Goal: Information Seeking & Learning: Learn about a topic

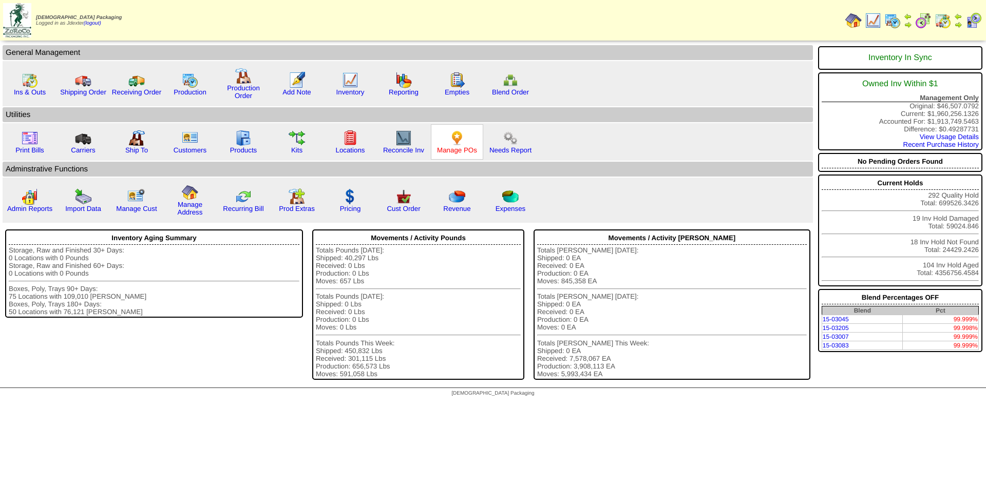
click at [458, 146] on link "Manage POs" at bounding box center [457, 150] width 40 height 8
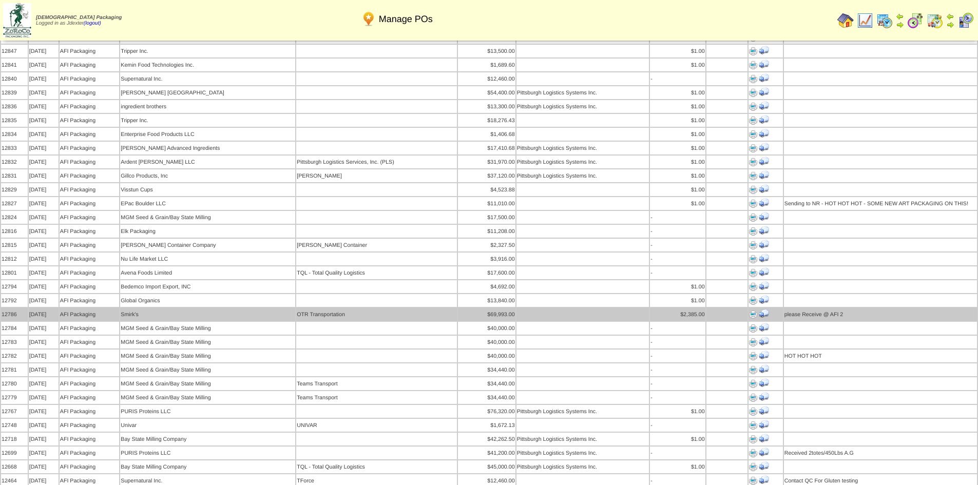
scroll to position [513, 0]
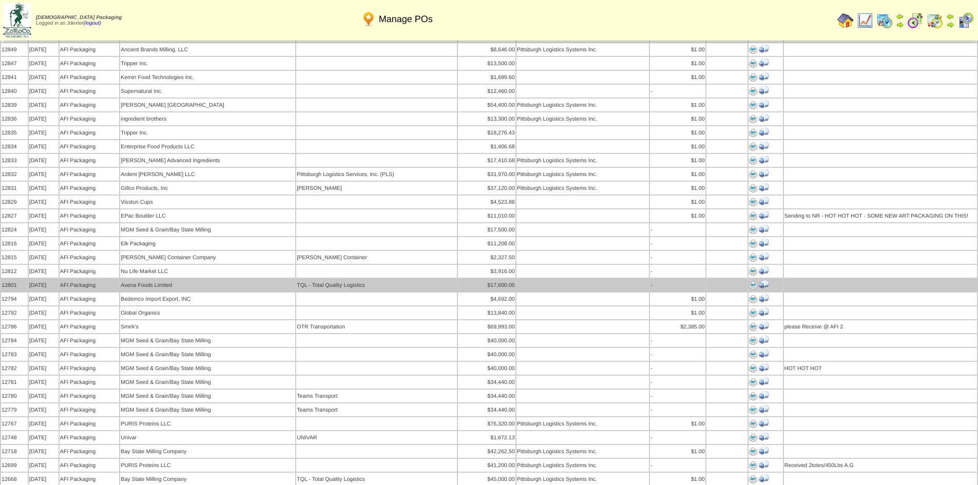
click at [753, 281] on img at bounding box center [753, 285] width 8 height 8
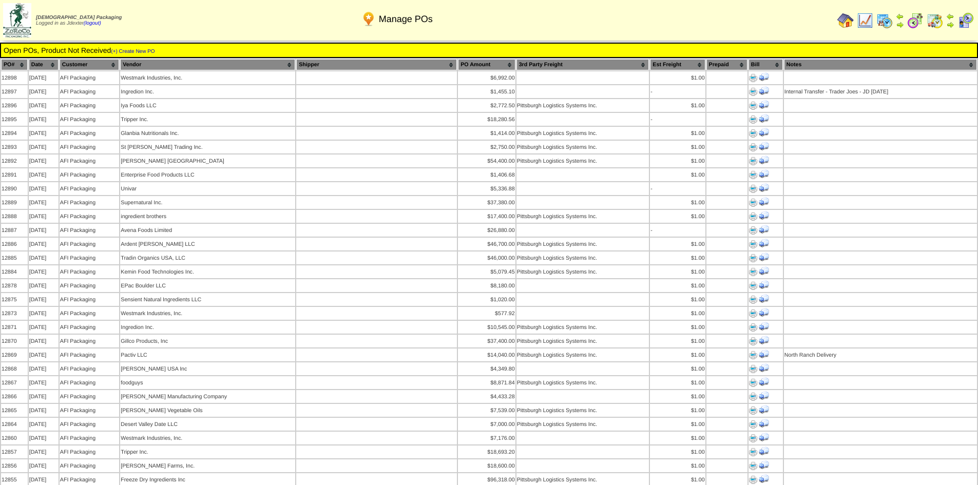
click at [843, 18] on img at bounding box center [846, 20] width 16 height 16
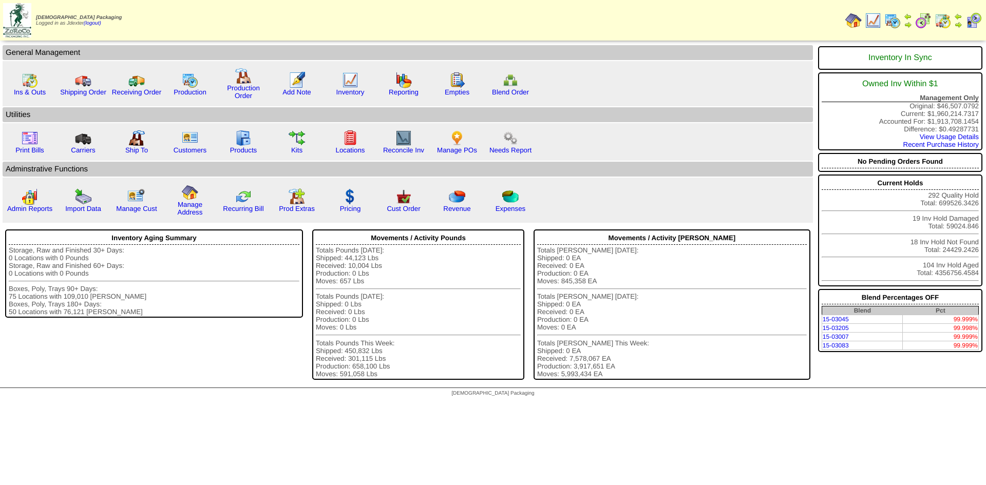
click at [957, 23] on img at bounding box center [958, 25] width 8 height 8
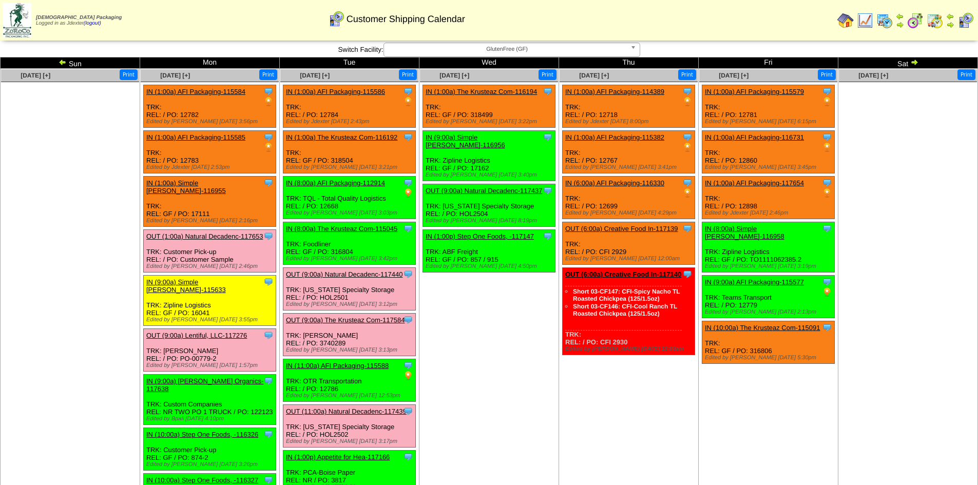
click at [228, 89] on link "IN (1:00a) AFI Packaging-115584" at bounding box center [195, 92] width 99 height 8
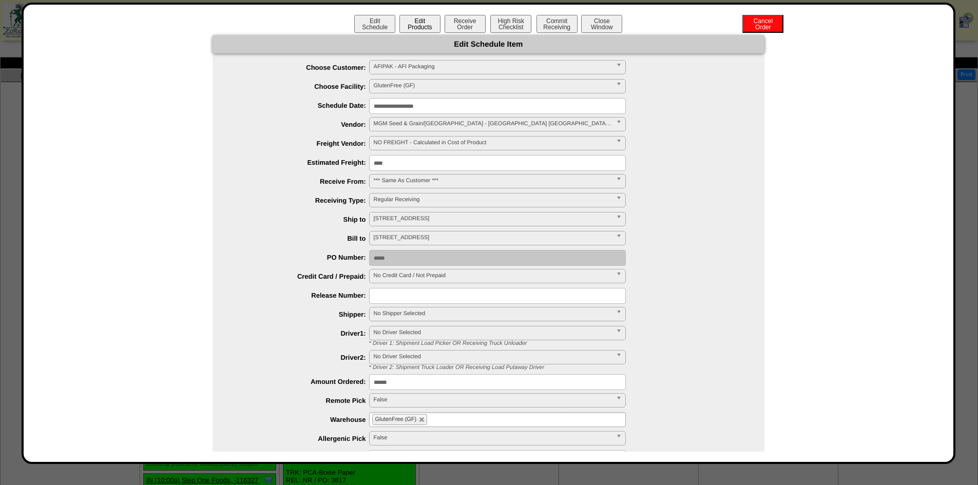
click at [411, 24] on button "Edit Products" at bounding box center [419, 24] width 41 height 18
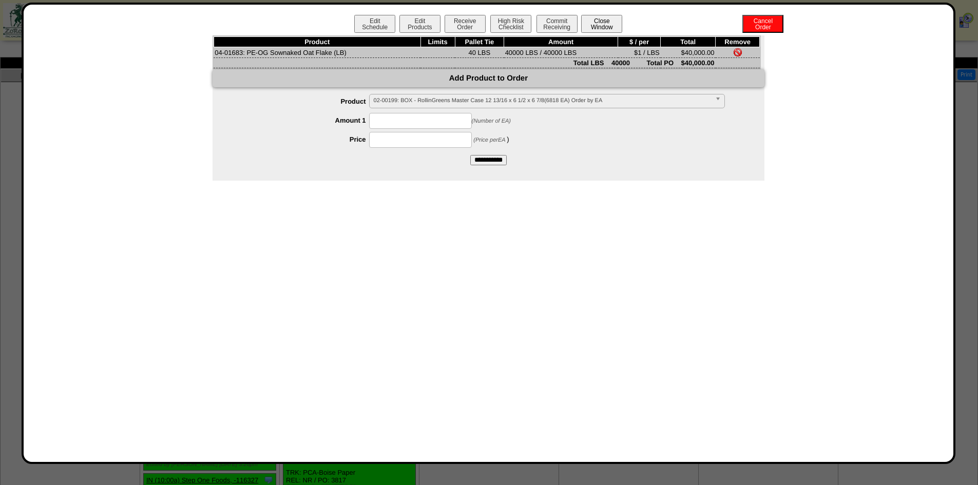
click at [583, 23] on button "Close Window" at bounding box center [601, 24] width 41 height 18
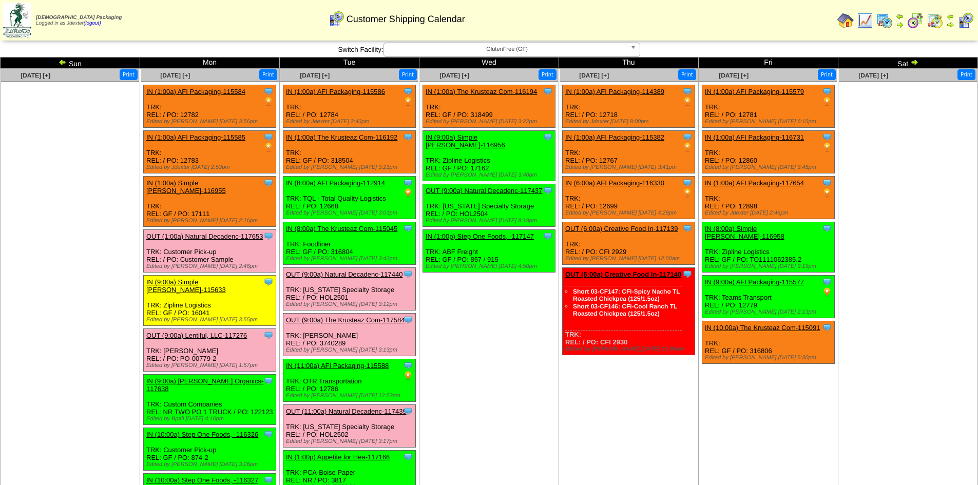
click at [217, 92] on link "IN (1:00a) AFI Packaging-115584" at bounding box center [195, 92] width 99 height 8
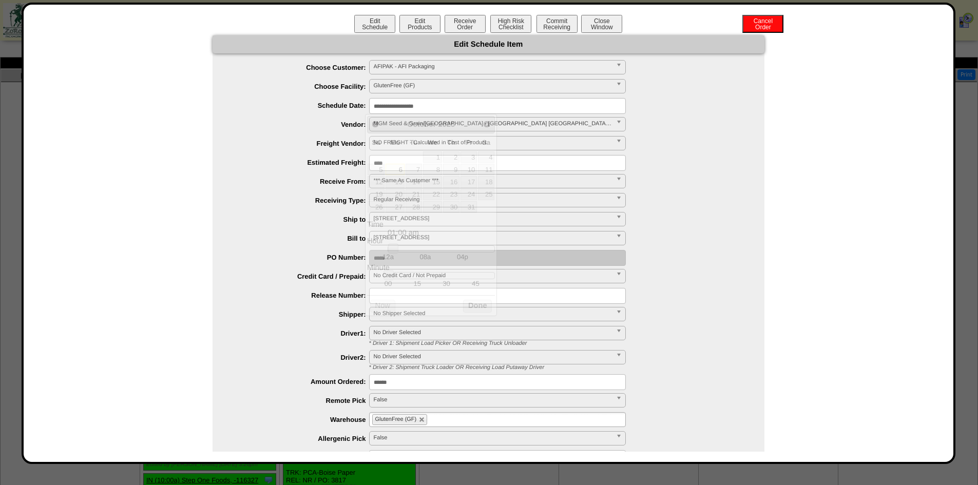
click at [409, 108] on input "**********" at bounding box center [497, 106] width 257 height 16
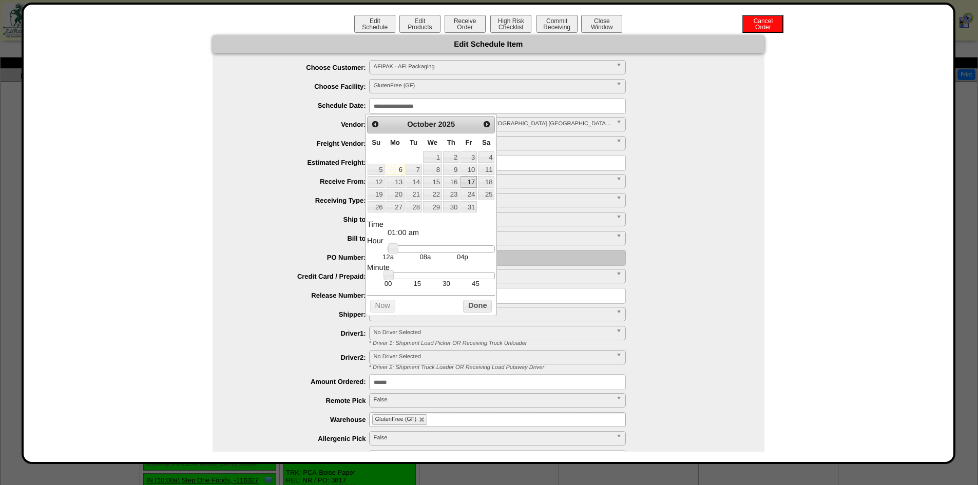
click at [472, 183] on link "17" at bounding box center [469, 181] width 16 height 11
type input "**********"
click at [476, 313] on button "Done" at bounding box center [477, 306] width 29 height 13
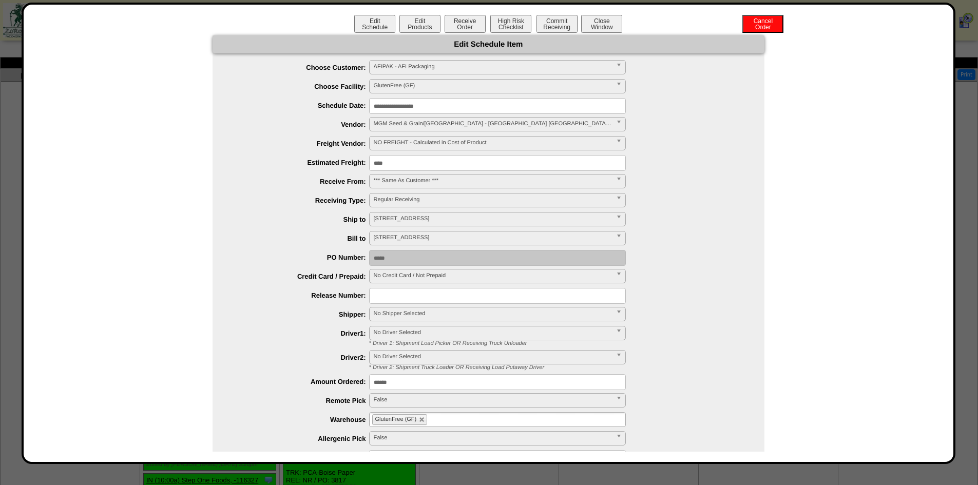
scroll to position [99, 0]
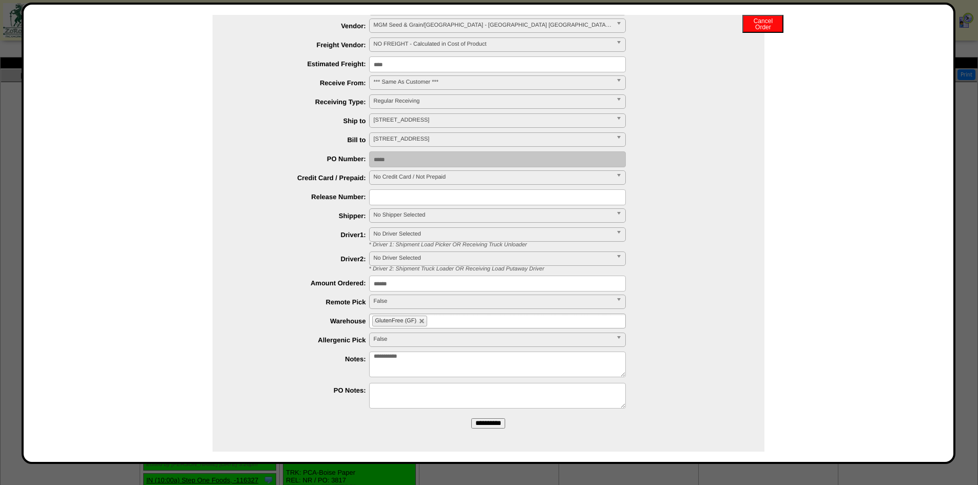
click at [492, 423] on input "**********" at bounding box center [488, 423] width 34 height 10
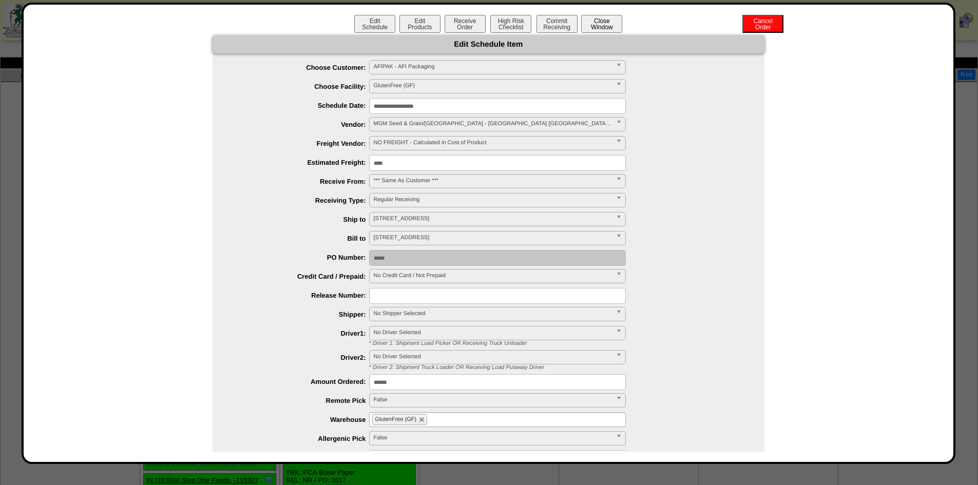
click at [609, 25] on button "Close Window" at bounding box center [601, 24] width 41 height 18
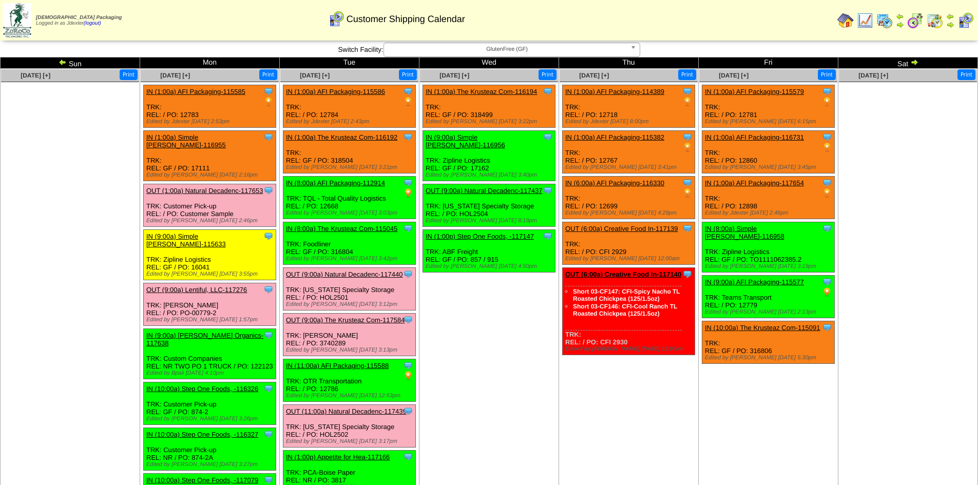
click at [230, 89] on link "IN (1:00a) AFI Packaging-115585" at bounding box center [195, 92] width 99 height 8
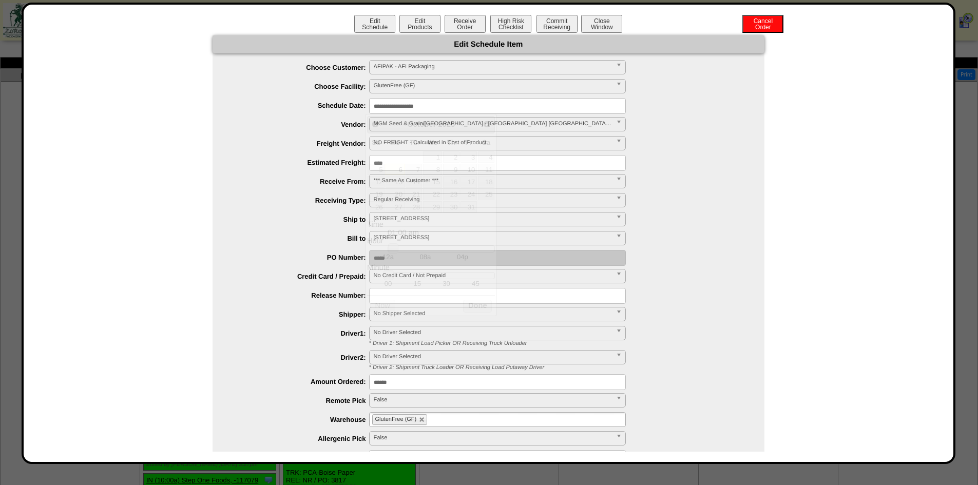
click at [446, 100] on input "**********" at bounding box center [497, 106] width 257 height 16
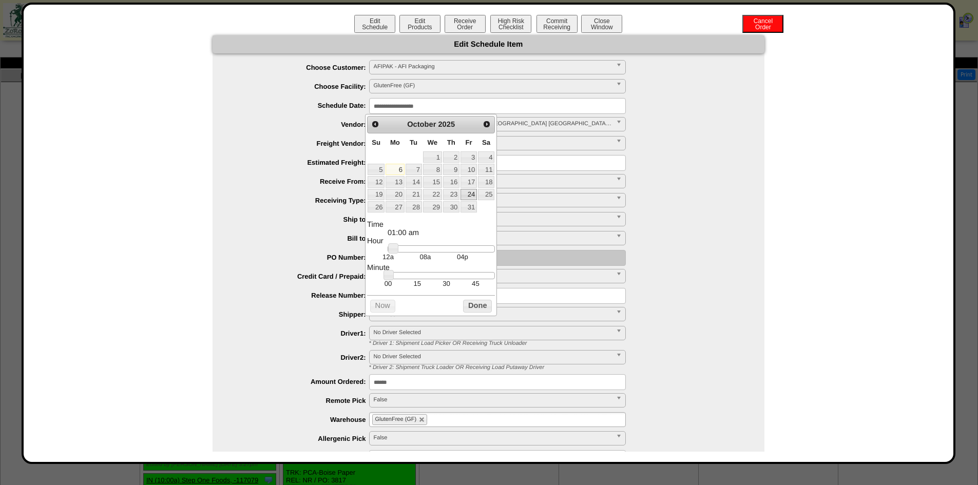
click at [474, 192] on link "24" at bounding box center [469, 194] width 16 height 11
type input "**********"
click at [487, 313] on button "Done" at bounding box center [477, 306] width 29 height 13
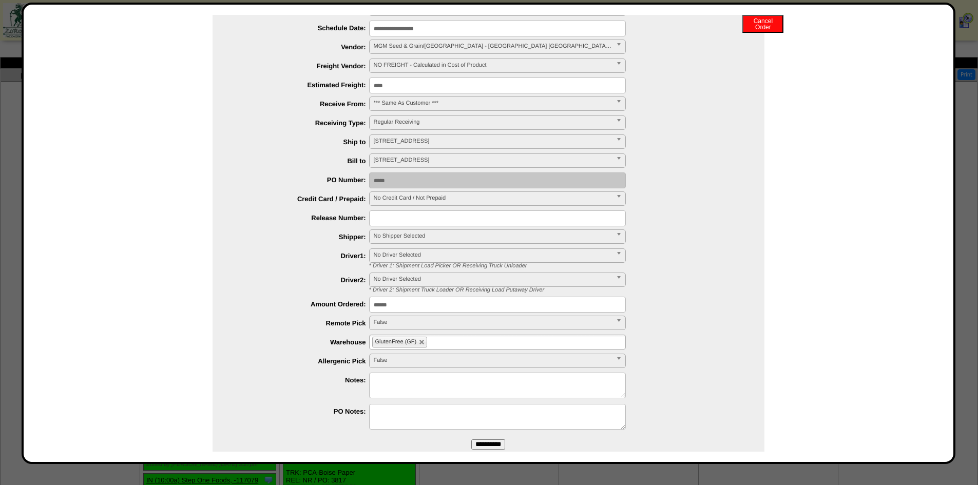
scroll to position [99, 0]
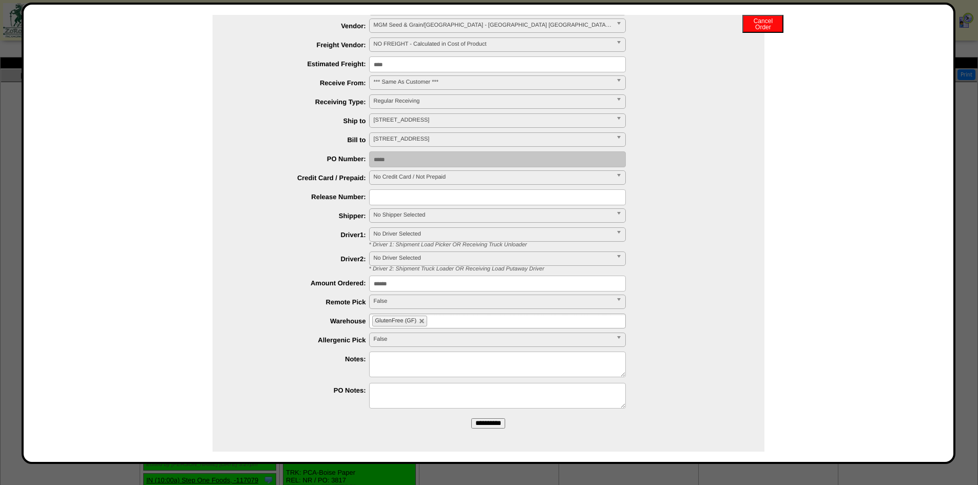
click at [482, 424] on input "**********" at bounding box center [488, 423] width 34 height 10
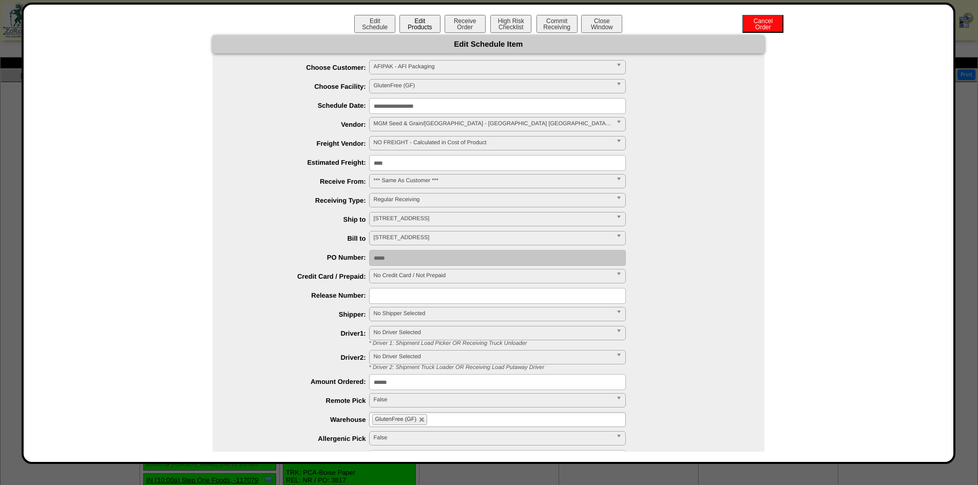
click at [424, 24] on button "Edit Products" at bounding box center [419, 24] width 41 height 18
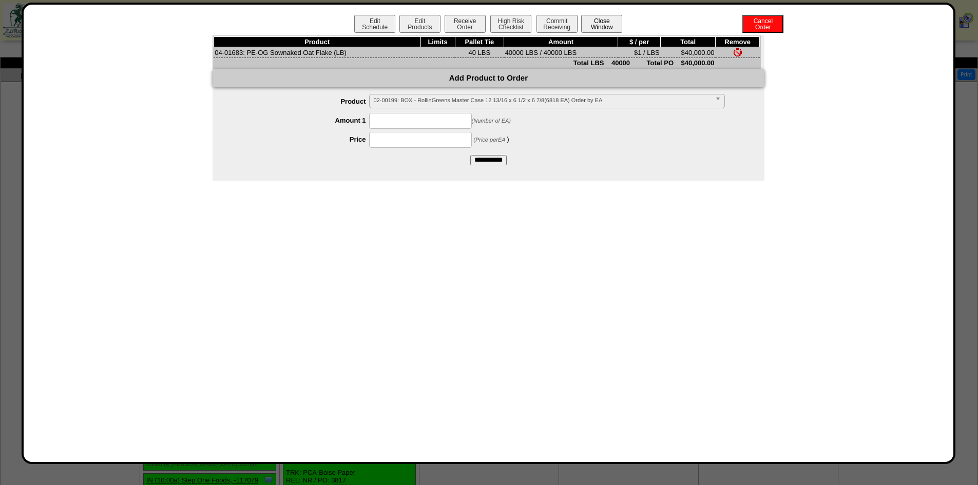
click at [609, 24] on button "Close Window" at bounding box center [601, 24] width 41 height 18
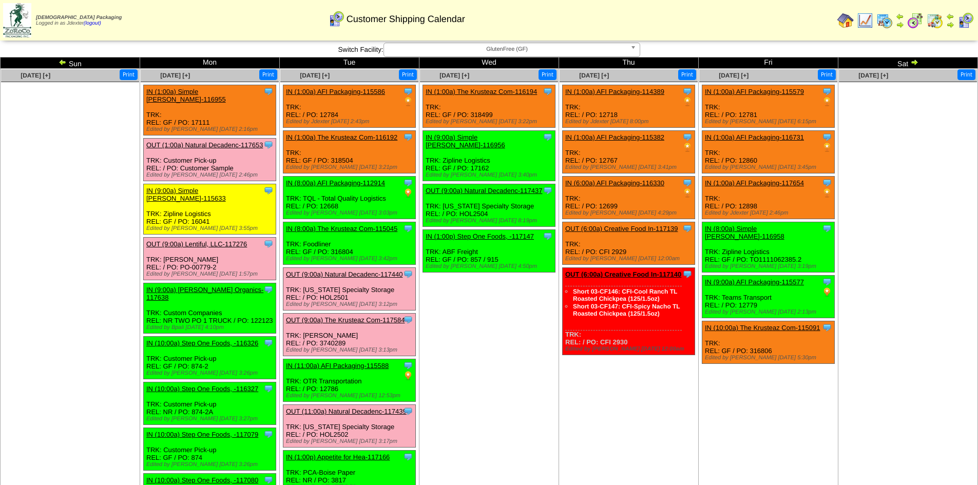
click at [625, 46] on span "GlutenFree (GF)" at bounding box center [507, 49] width 238 height 12
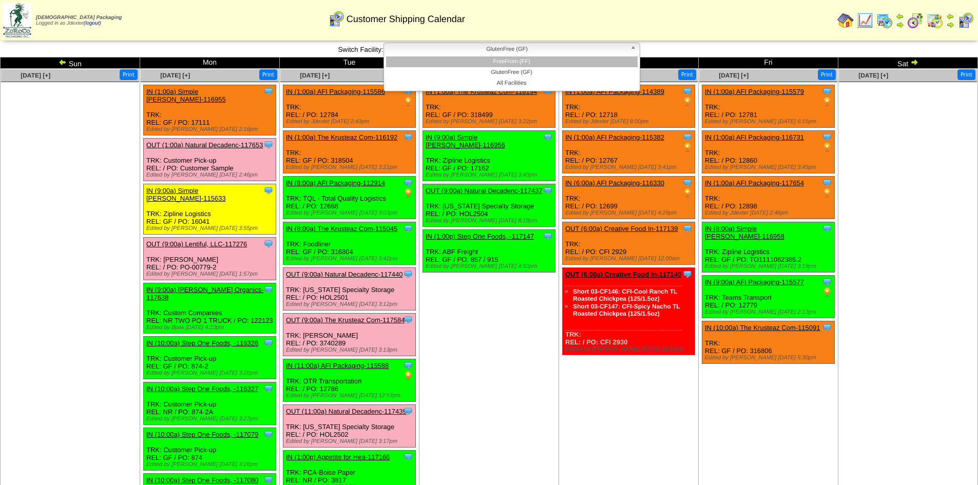
click at [567, 57] on li "FreeFrom (FF)" at bounding box center [512, 61] width 252 height 11
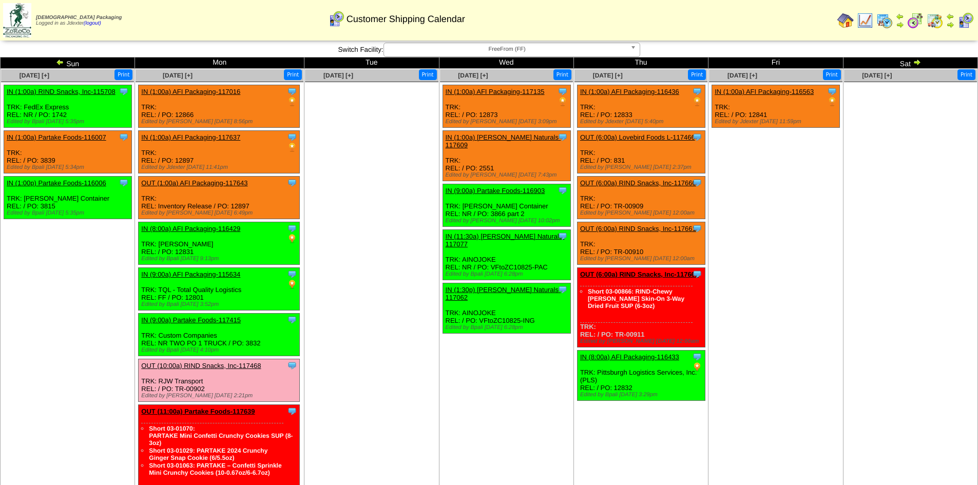
click at [217, 90] on link "IN (1:00a) AFI Packaging-117016" at bounding box center [190, 92] width 99 height 8
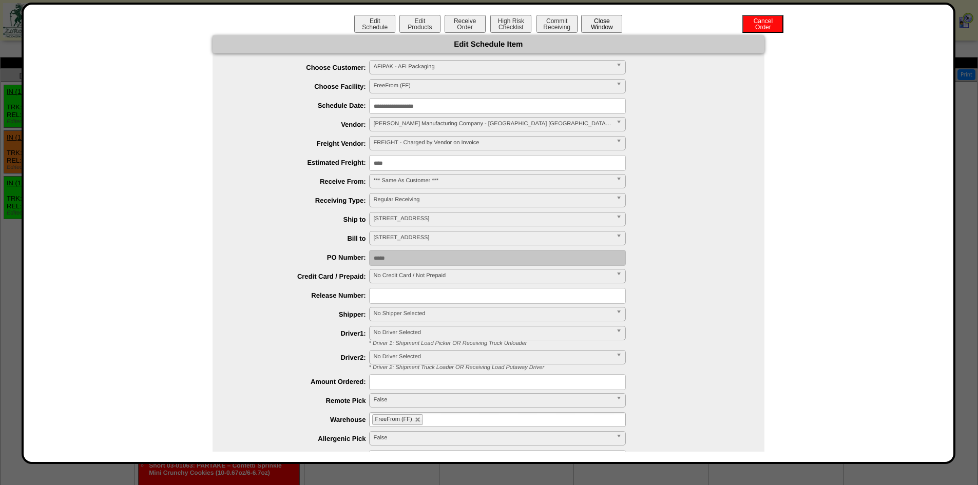
click at [607, 19] on button "Close Window" at bounding box center [601, 24] width 41 height 18
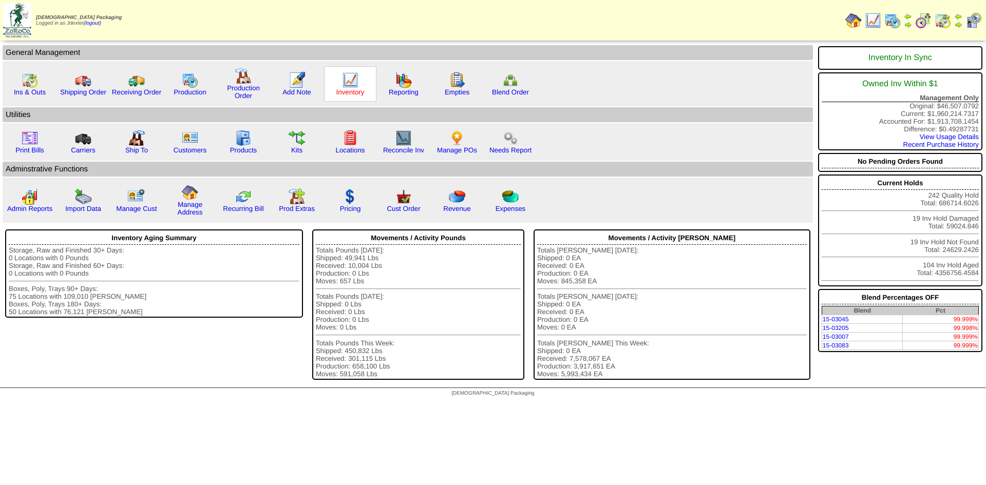
click at [352, 91] on link "Inventory" at bounding box center [350, 92] width 28 height 8
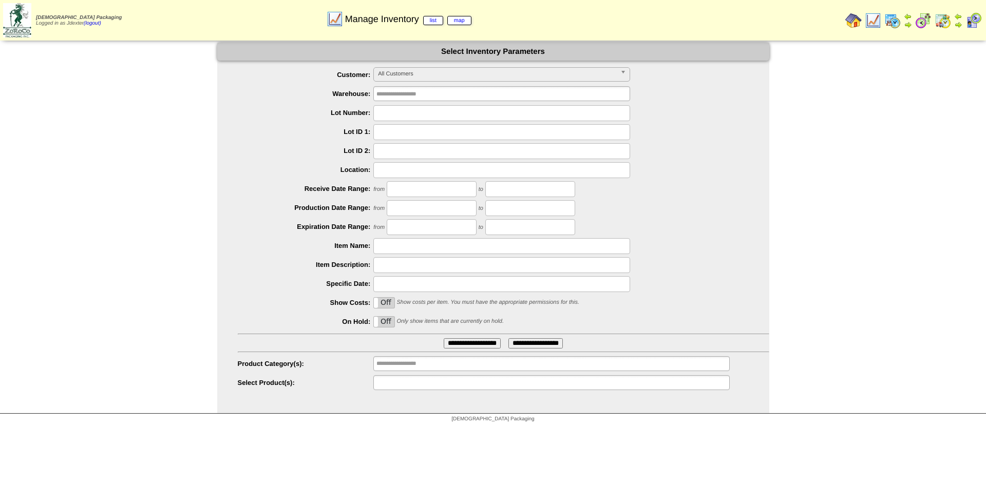
click at [399, 380] on input "text" at bounding box center [409, 382] width 66 height 13
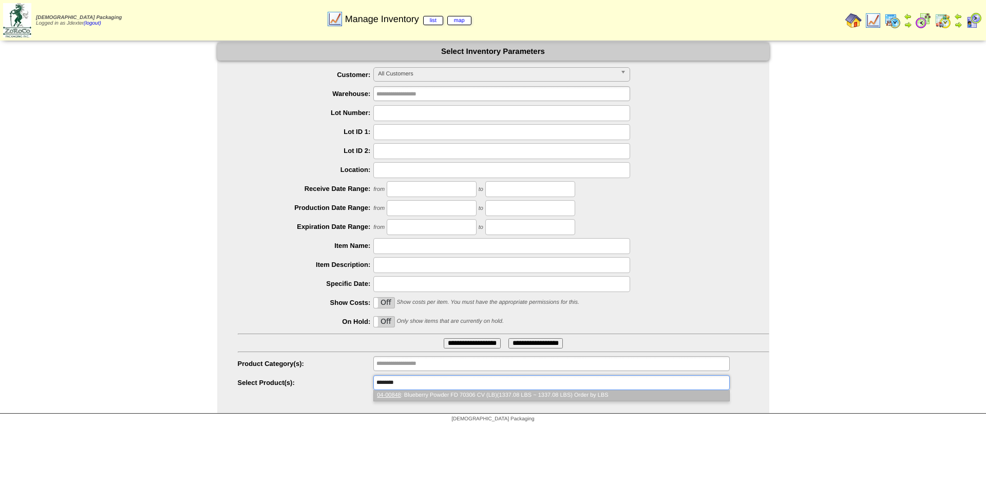
type input "********"
click at [510, 392] on li "04-00848 : Blueberry Powder FD 70306 CV (LB)(1337.08 LBS ~ 1337.08 LBS) Order b…" at bounding box center [551, 395] width 355 height 11
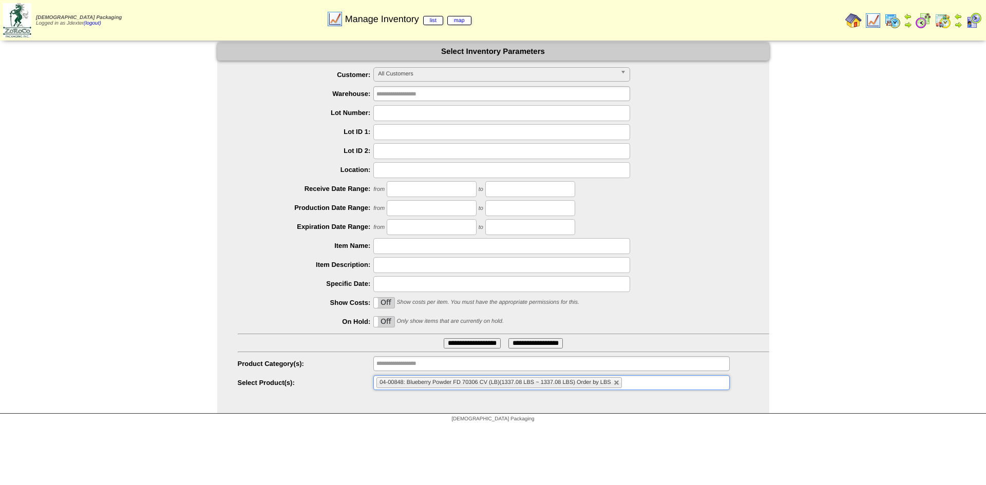
click at [458, 344] on input "**********" at bounding box center [472, 343] width 57 height 10
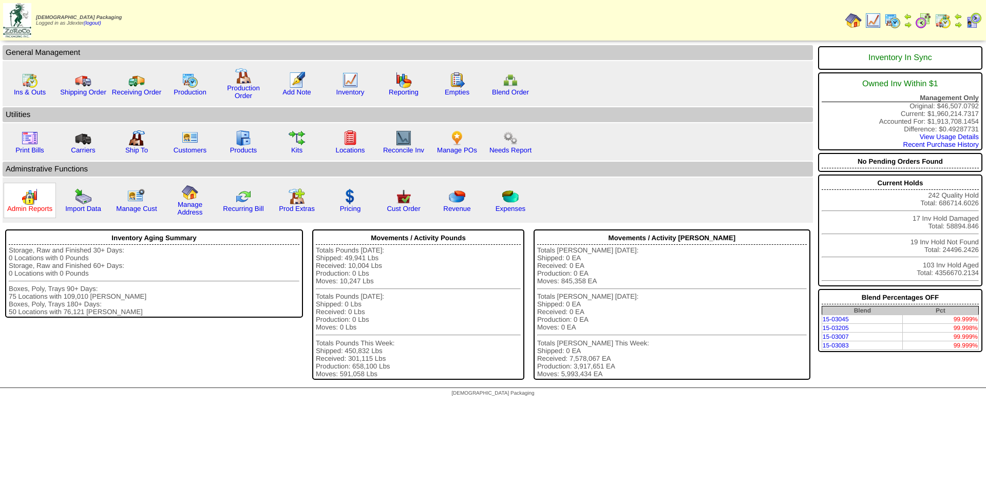
click at [31, 208] on link "Admin Reports" at bounding box center [29, 209] width 45 height 8
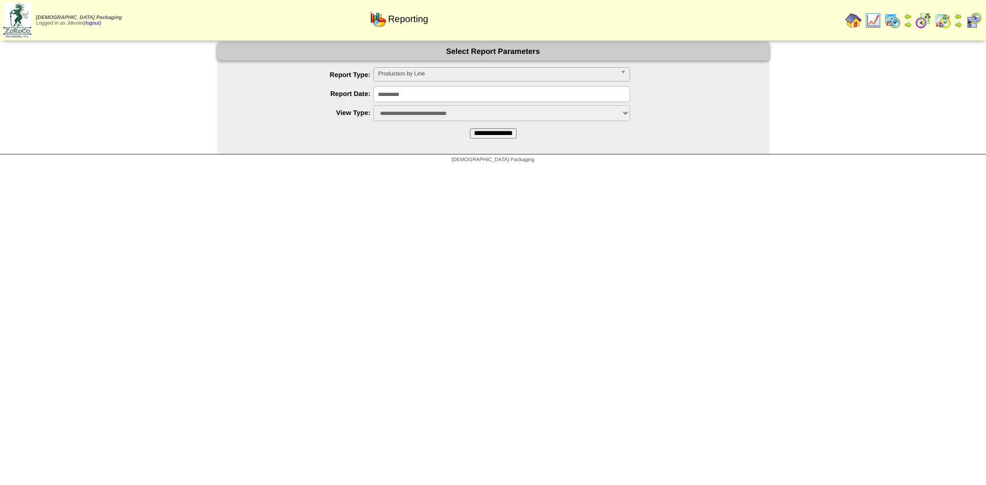
click at [430, 75] on span "Production by Line" at bounding box center [497, 74] width 238 height 12
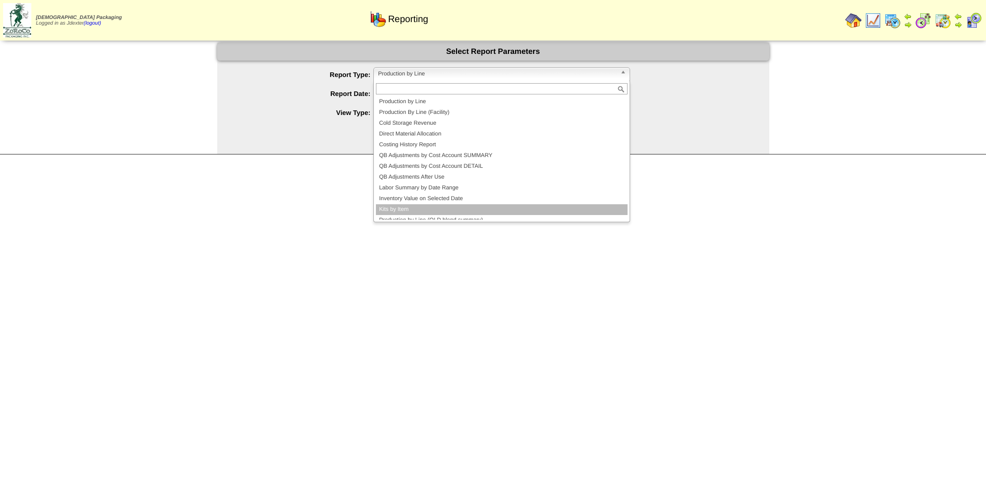
click at [397, 212] on li "Kits by Item" at bounding box center [502, 209] width 252 height 11
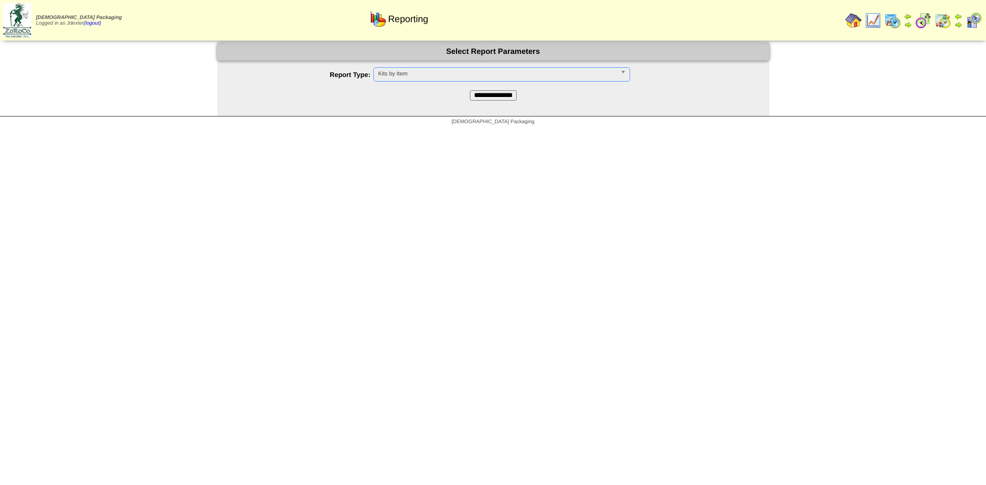
click at [504, 97] on input "**********" at bounding box center [493, 95] width 47 height 10
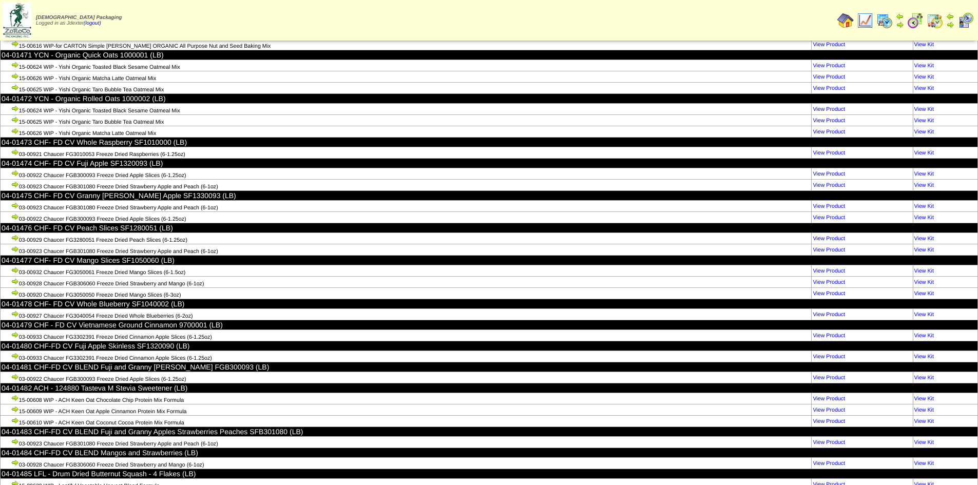
scroll to position [48554, 0]
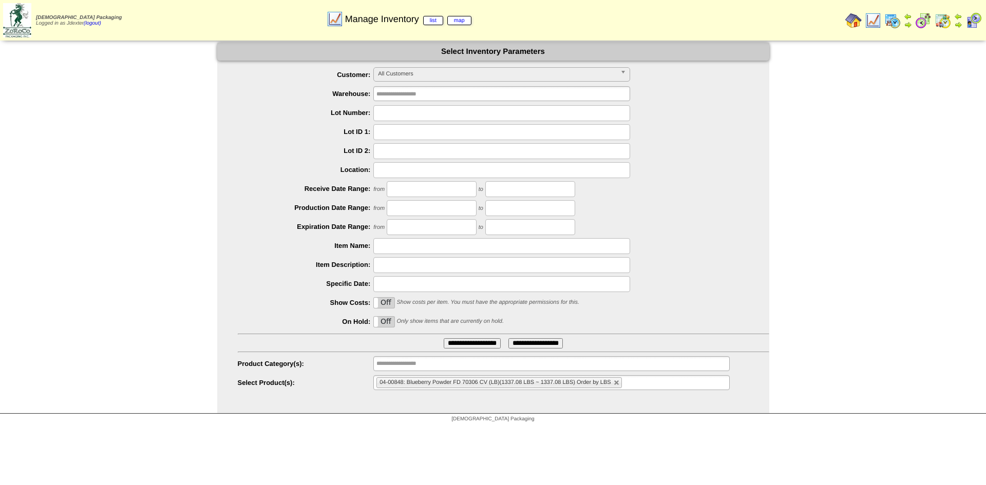
drag, startPoint x: 384, startPoint y: 298, endPoint x: 394, endPoint y: 305, distance: 12.0
click at [384, 298] on label "Off" at bounding box center [384, 303] width 21 height 10
click at [617, 385] on link at bounding box center [617, 383] width 6 height 6
type input "**********"
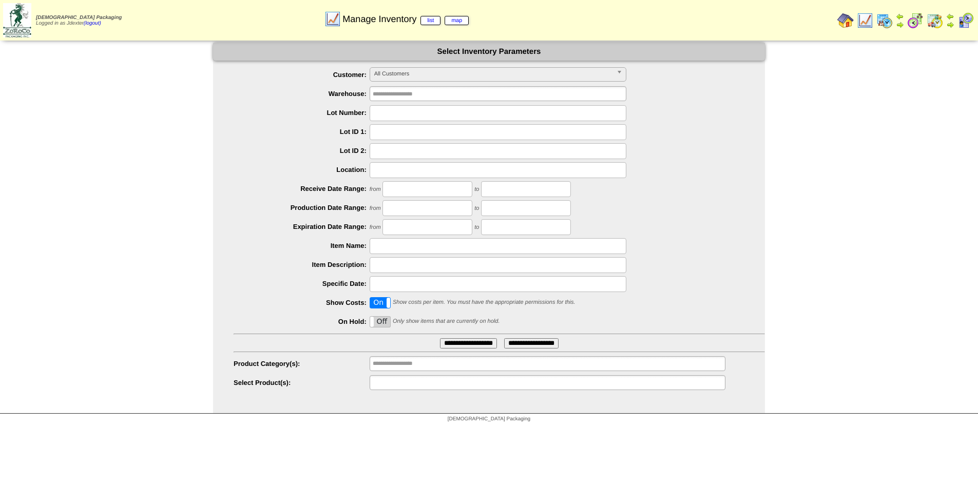
click at [617, 385] on ul at bounding box center [548, 382] width 356 height 15
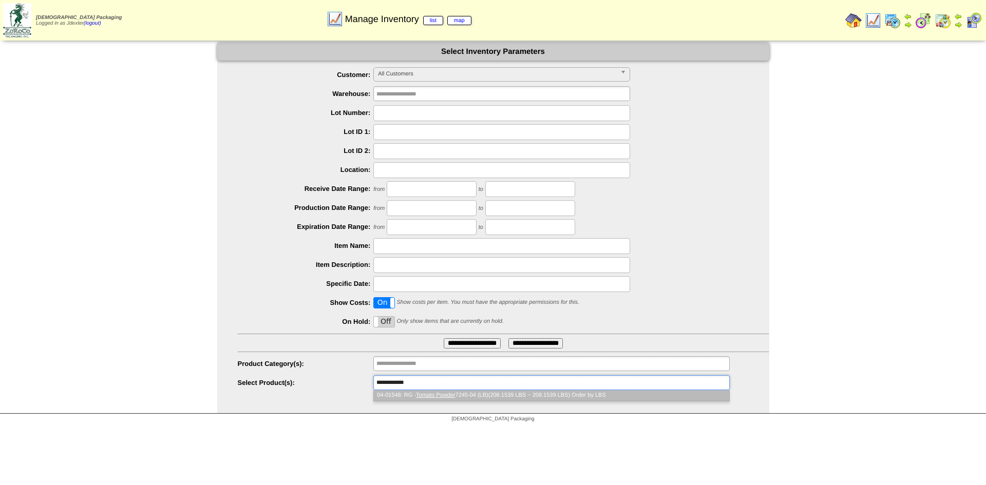
type input "**********"
click at [519, 397] on li "04-01548: RG - Tomato Powder 7245-04 (LB)(208.1539 LBS ~ 208.1539 LBS) Order by…" at bounding box center [551, 395] width 355 height 11
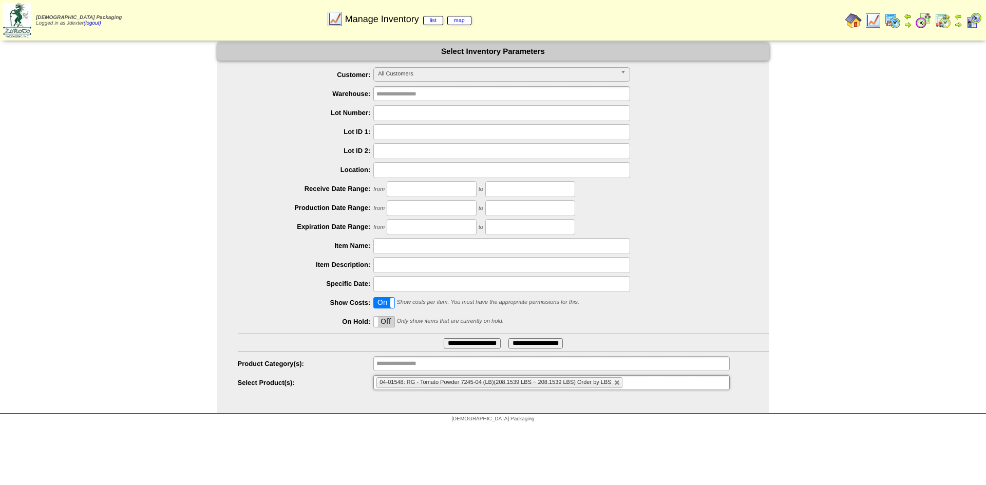
click at [465, 339] on input "**********" at bounding box center [472, 343] width 57 height 10
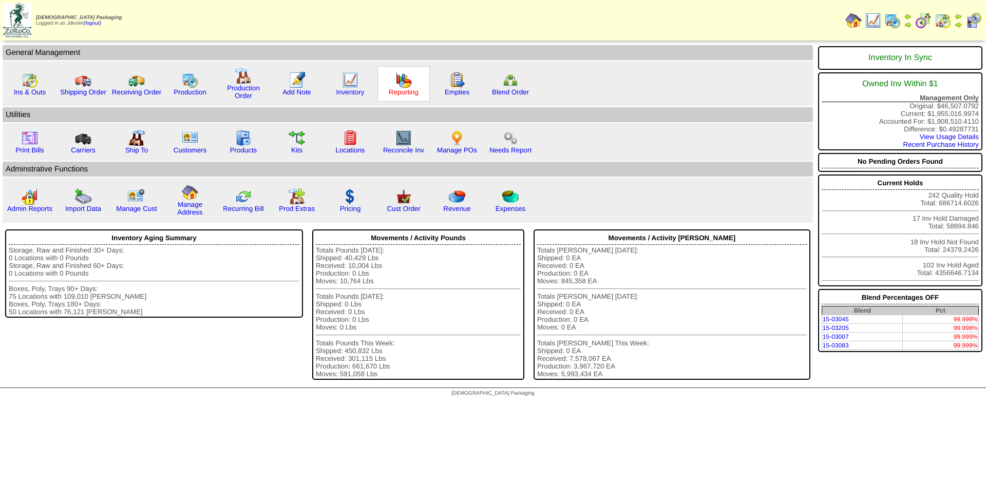
click at [411, 94] on link "Reporting" at bounding box center [404, 92] width 30 height 8
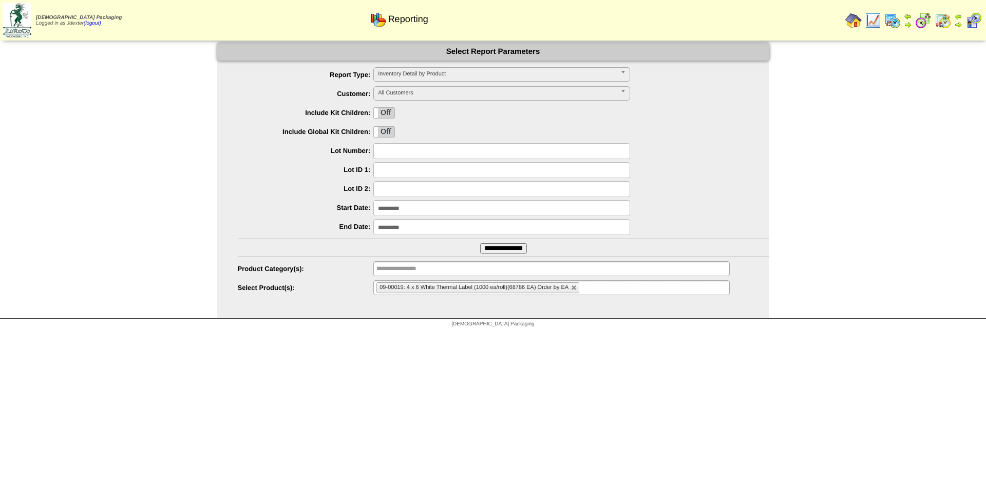
click at [447, 74] on span "Inventory Detail by Product" at bounding box center [497, 74] width 238 height 12
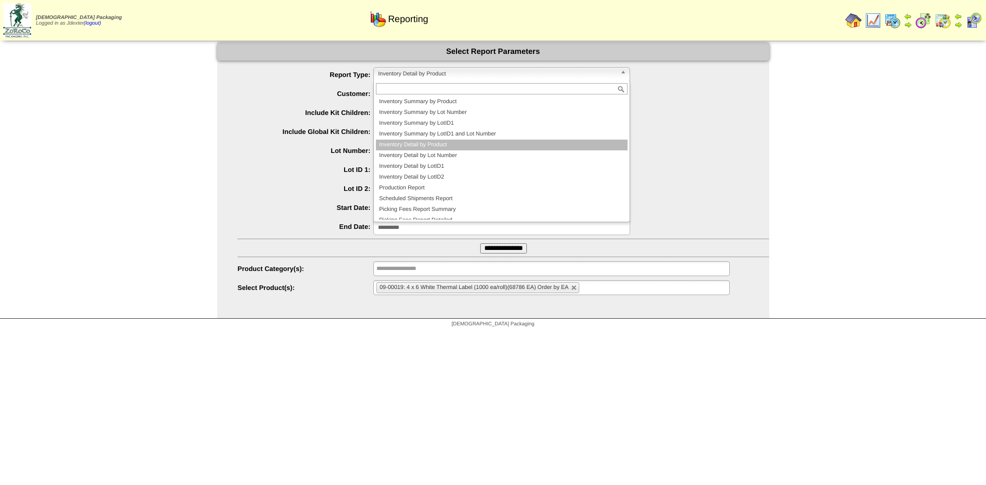
click at [444, 144] on li "Inventory Detail by Product" at bounding box center [502, 145] width 252 height 11
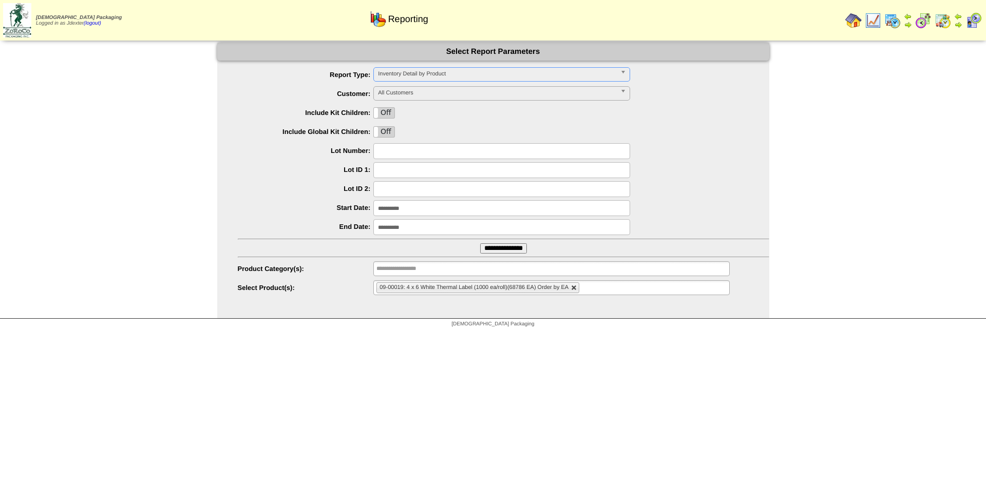
click at [576, 288] on link at bounding box center [574, 288] width 6 height 6
type input "**********"
click at [576, 288] on ul at bounding box center [551, 287] width 356 height 15
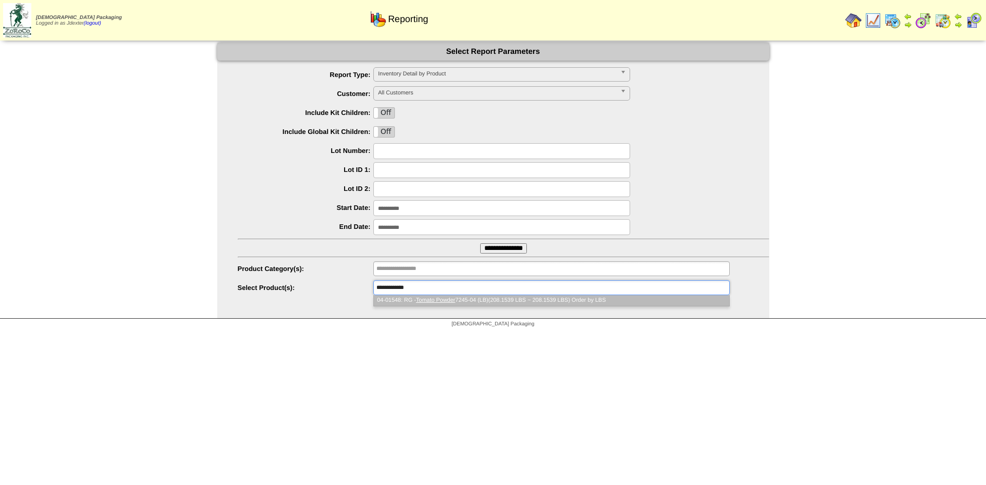
type input "**********"
click at [556, 298] on li "04-01548: RG - Tomato Powder 7245-04 (LB)(208.1539 LBS ~ 208.1539 LBS) Order by…" at bounding box center [551, 300] width 355 height 11
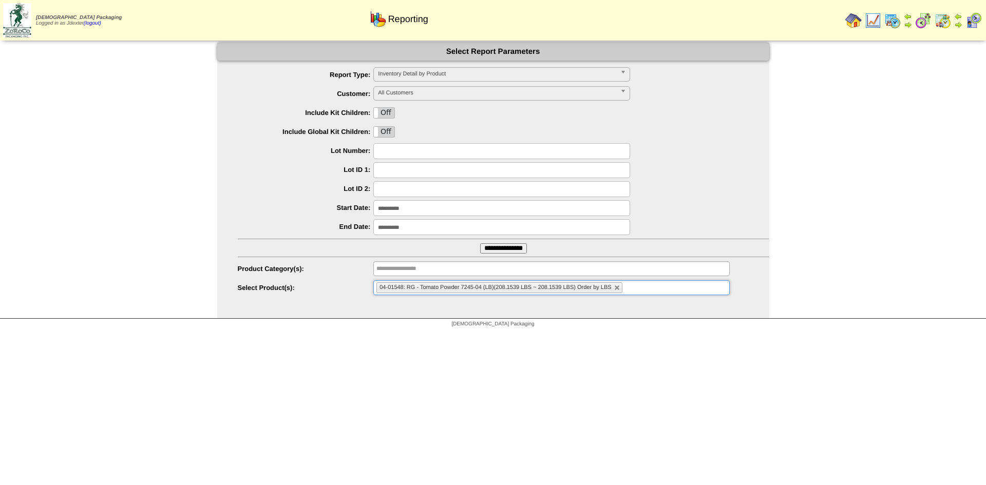
click at [517, 245] on input "**********" at bounding box center [503, 248] width 47 height 10
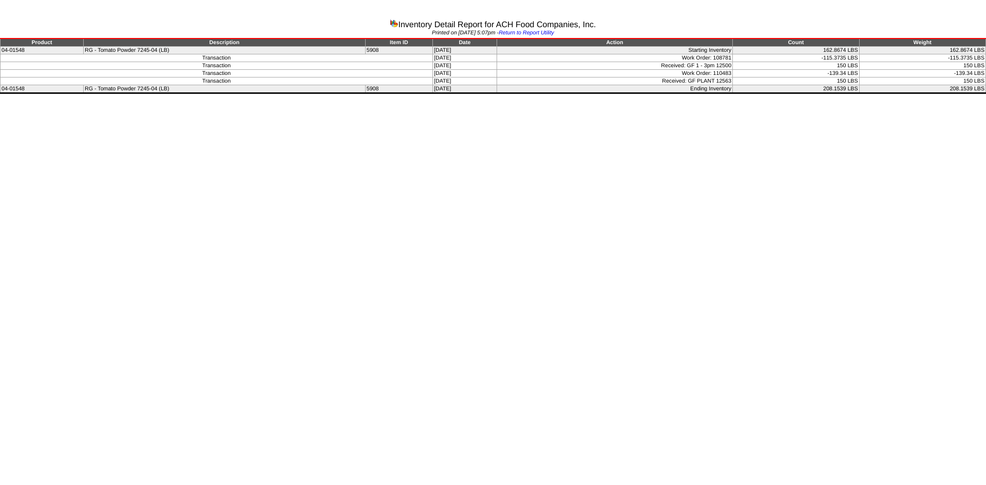
click at [466, 97] on html "Inventory Detail Report for ACH Food Companies, Inc. Printed on [DATE] 5:07pm -…" at bounding box center [493, 48] width 986 height 97
click at [420, 97] on html "Inventory Detail Report for ACH Food Companies, Inc. Printed on [DATE] 5:07pm -…" at bounding box center [493, 48] width 986 height 97
click at [360, 97] on html "Inventory Detail Report for ACH Food Companies, Inc. Printed on [DATE] 5:07pm -…" at bounding box center [493, 48] width 986 height 97
drag, startPoint x: 769, startPoint y: 213, endPoint x: 403, endPoint y: 99, distance: 383.6
click at [754, 97] on html "Inventory Detail Report for ACH Food Companies, Inc. Printed on [DATE] 5:07pm -…" at bounding box center [493, 48] width 986 height 97
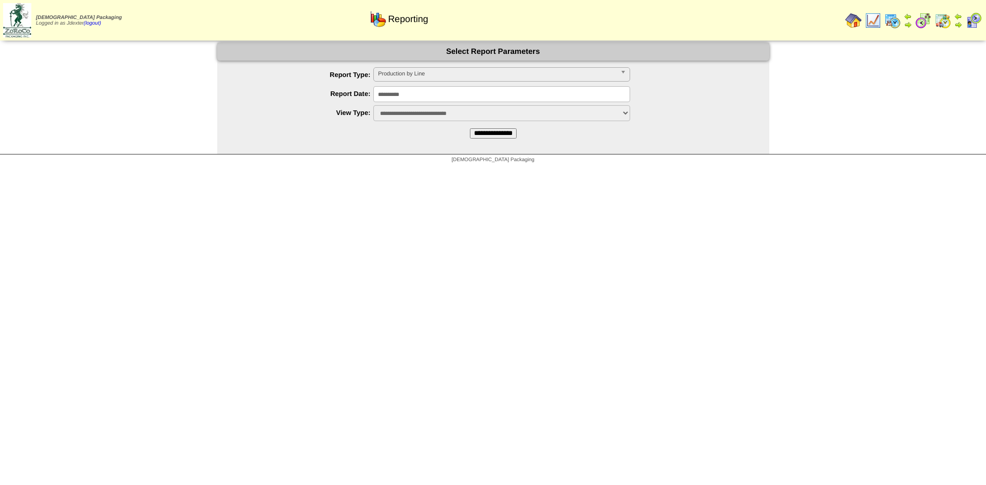
click at [848, 21] on img at bounding box center [853, 20] width 16 height 16
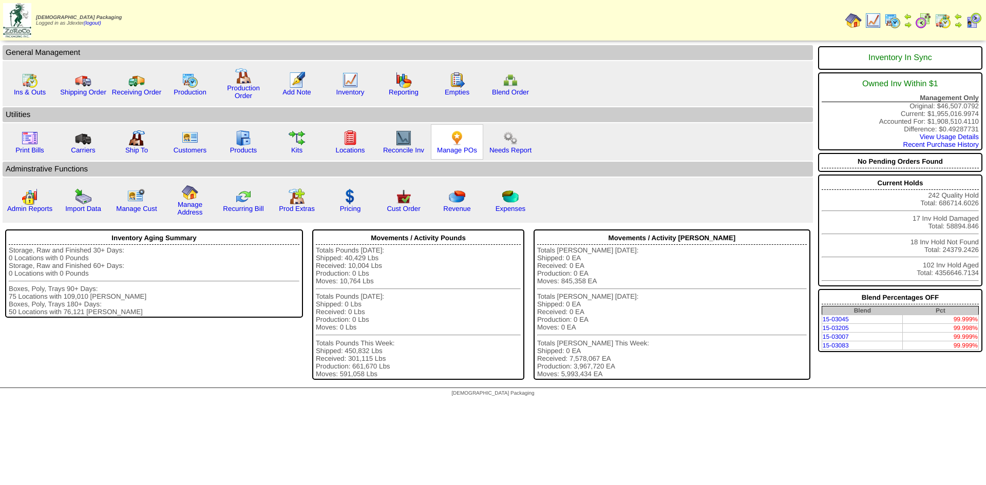
click at [459, 154] on div "Manage POs" at bounding box center [457, 141] width 52 height 35
click at [459, 147] on link "Manage POs" at bounding box center [457, 150] width 40 height 8
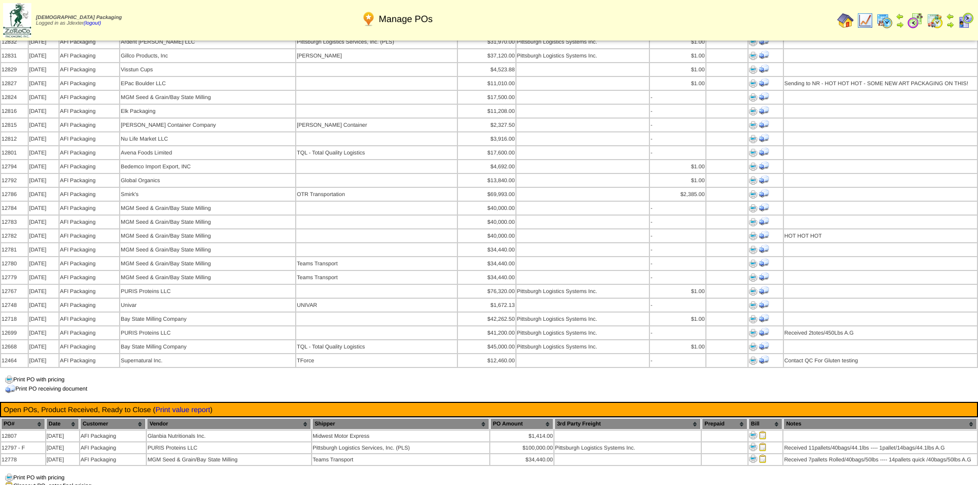
scroll to position [719, 0]
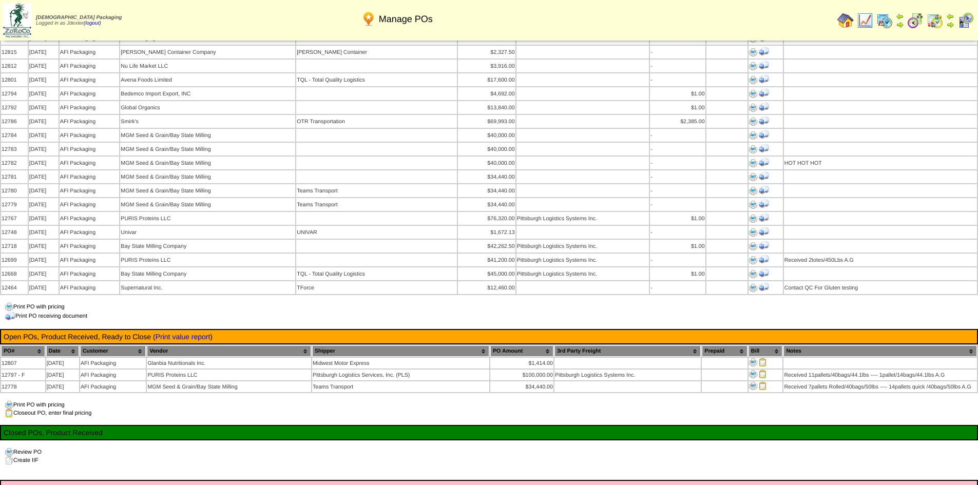
type input "*****"
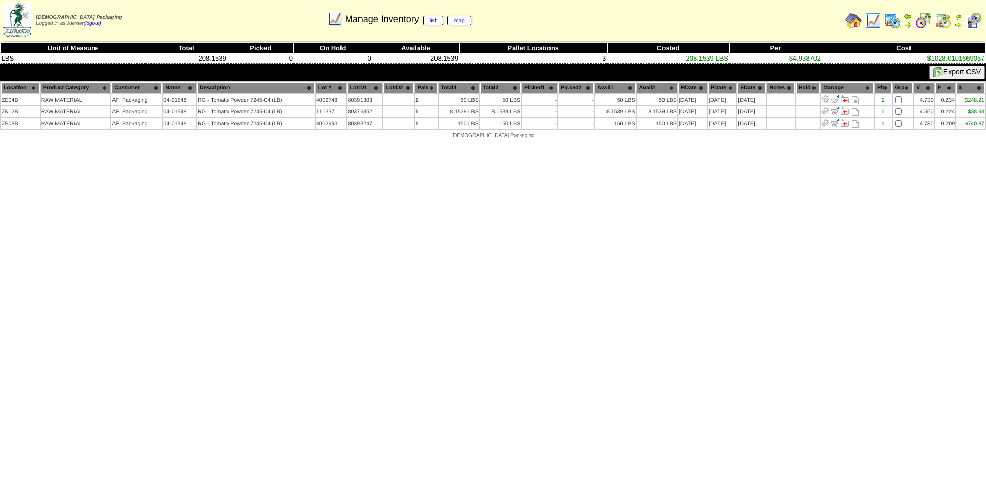
click at [502, 144] on html "[DEMOGRAPHIC_DATA] Packaging Logged in as Jdexter (logout) Print All" at bounding box center [493, 72] width 986 height 144
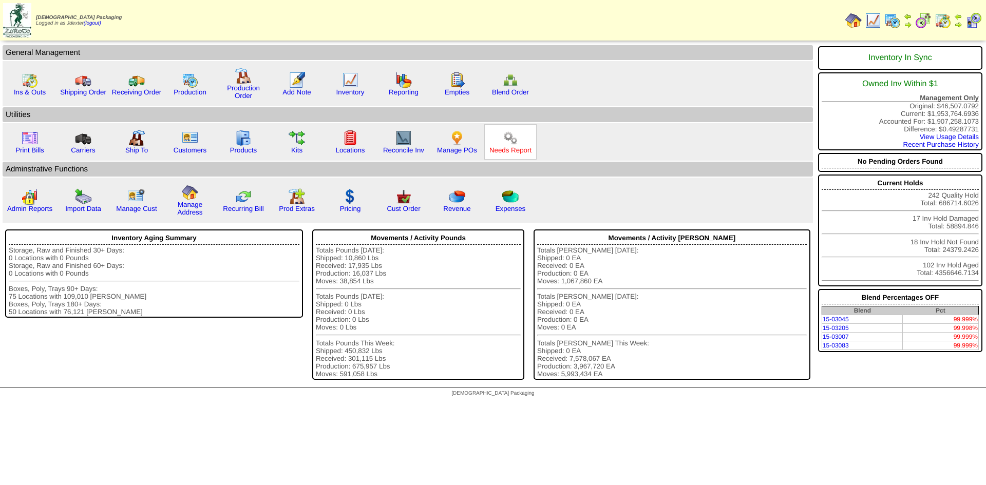
click at [516, 147] on link "Needs Report" at bounding box center [510, 150] width 42 height 8
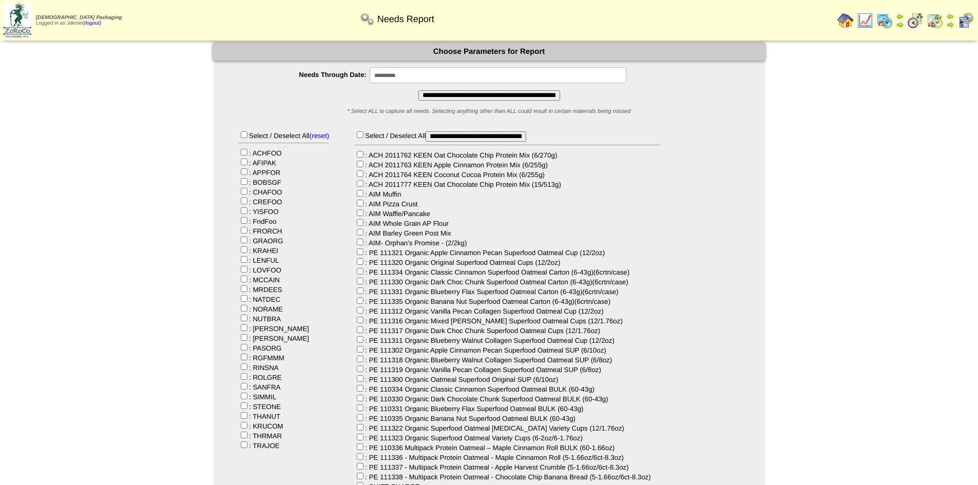
click at [411, 77] on input "**********" at bounding box center [498, 75] width 257 height 16
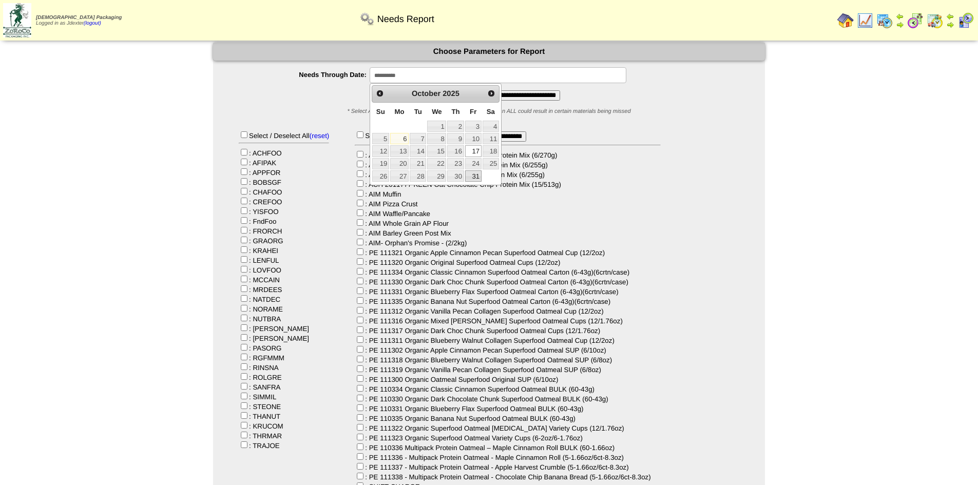
click at [473, 177] on link "31" at bounding box center [473, 175] width 16 height 11
type input "**********"
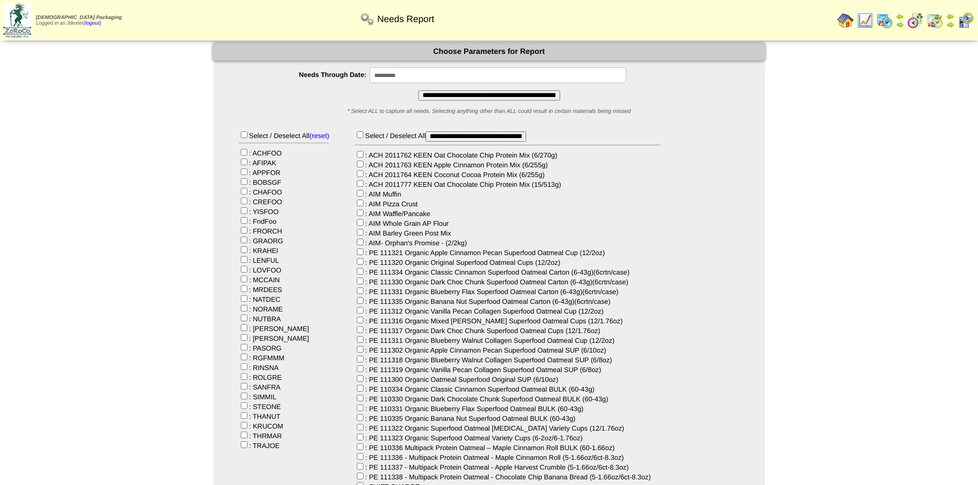
click at [469, 94] on input "**********" at bounding box center [489, 95] width 142 height 10
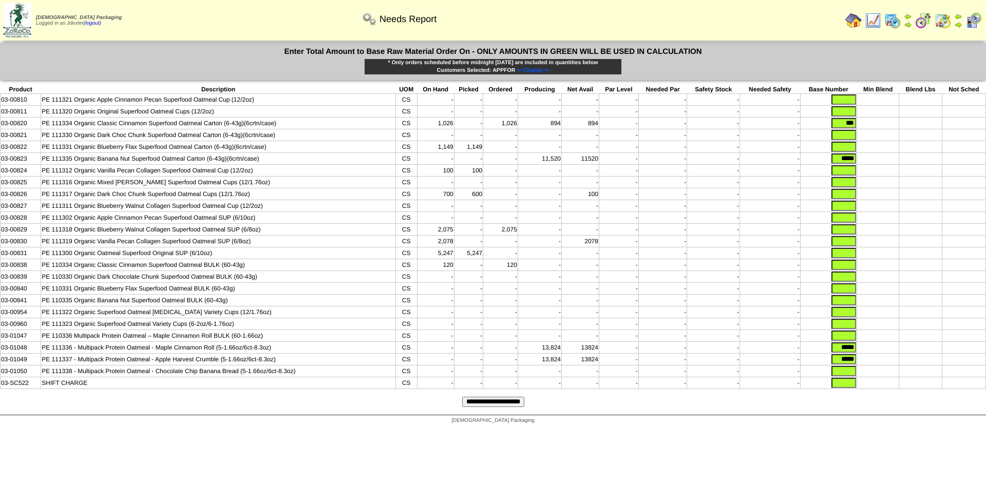
drag, startPoint x: 839, startPoint y: 125, endPoint x: 859, endPoint y: 125, distance: 19.5
click at [859, 125] on tr "03-00820 PE 111334 Organic Classic Cinnamon Superfood Oatmeal Carton (6-43g)(6c…" at bounding box center [493, 124] width 985 height 12
drag, startPoint x: 831, startPoint y: 161, endPoint x: 855, endPoint y: 161, distance: 24.1
click at [855, 161] on input "*****" at bounding box center [843, 159] width 25 height 10
drag, startPoint x: 831, startPoint y: 360, endPoint x: 868, endPoint y: 357, distance: 37.6
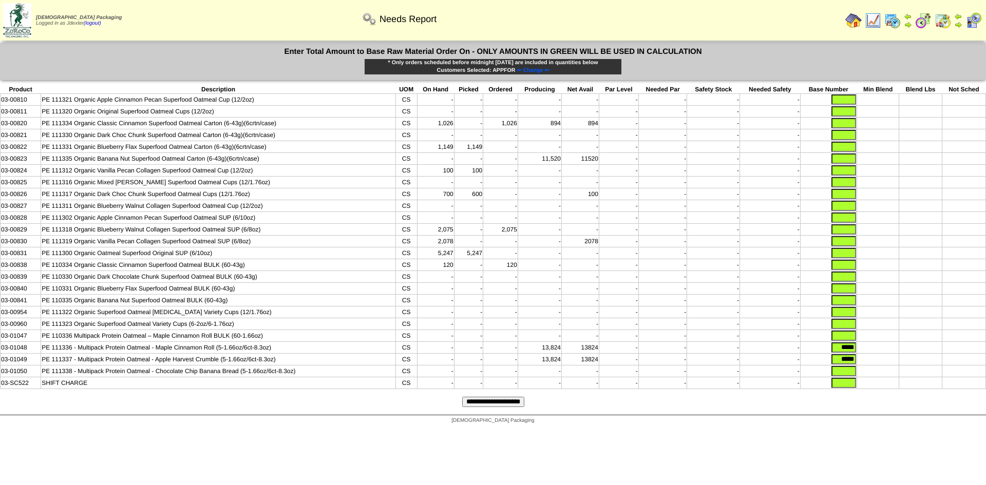
click at [868, 354] on tr "03-01048 PE 111336 - Multipack Protein Oatmeal - Maple Cinnamon Roll (5-1.66oz/…" at bounding box center [493, 348] width 985 height 12
drag, startPoint x: 835, startPoint y: 371, endPoint x: 889, endPoint y: 371, distance: 53.9
click at [891, 366] on tr "03-01049 PE 111337 - Multipack Protein Oatmeal - Apple Harvest Crumble (5-1.66o…" at bounding box center [493, 360] width 985 height 12
click at [847, 258] on input "text" at bounding box center [843, 253] width 25 height 10
type input "****"
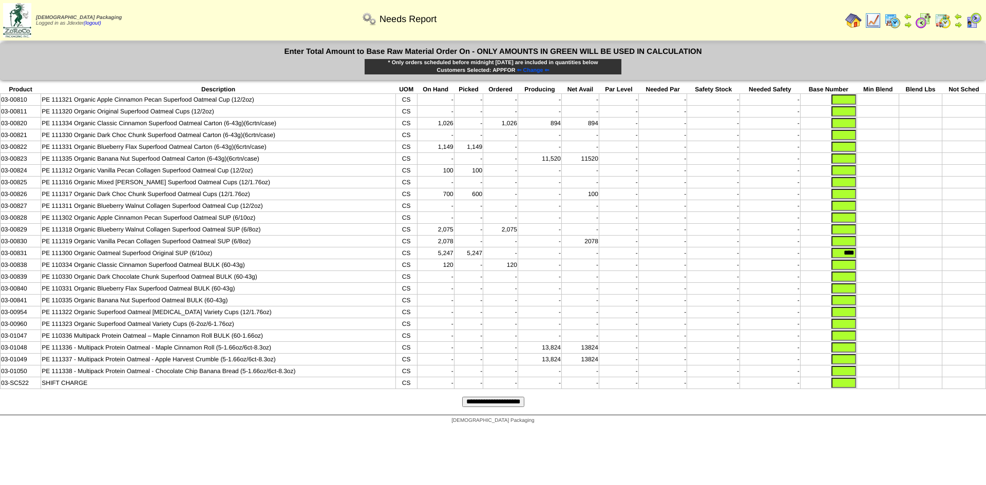
click at [891, 429] on div "[DEMOGRAPHIC_DATA] Packaging" at bounding box center [493, 422] width 986 height 14
click at [852, 353] on input "text" at bounding box center [843, 347] width 25 height 10
type input "****"
click at [852, 365] on input "text" at bounding box center [843, 359] width 25 height 10
type input "****"
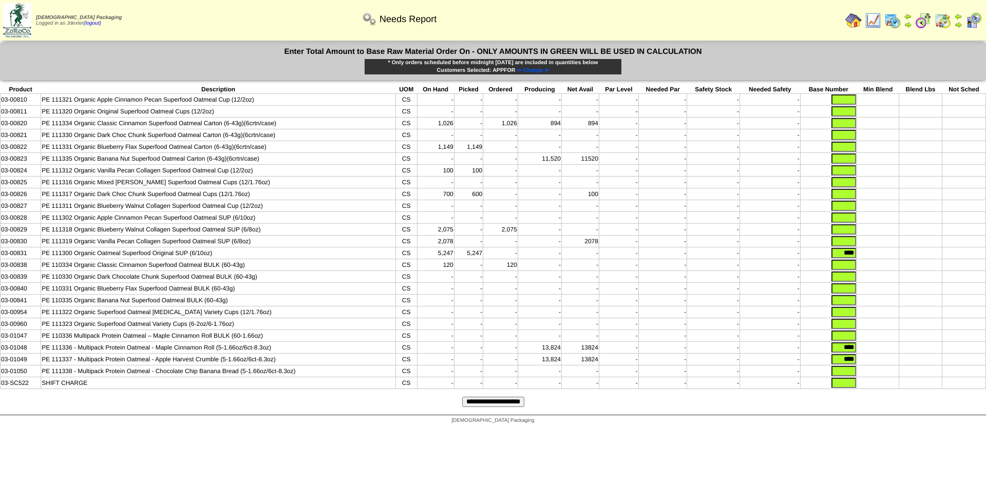
click at [851, 388] on input "text" at bounding box center [843, 383] width 25 height 10
type input "*"
drag, startPoint x: 845, startPoint y: 383, endPoint x: 847, endPoint y: 378, distance: 5.4
click at [845, 376] on input "text" at bounding box center [843, 371] width 25 height 10
type input "*"
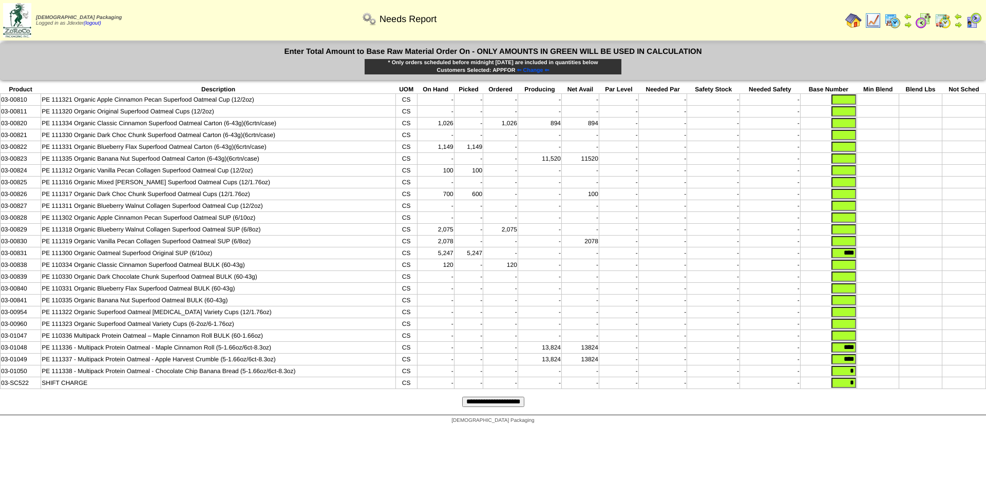
click at [848, 341] on input "text" at bounding box center [843, 336] width 25 height 10
type input "*"
click at [847, 329] on input "text" at bounding box center [843, 324] width 25 height 10
type input "*"
click at [847, 317] on input "text" at bounding box center [843, 312] width 25 height 10
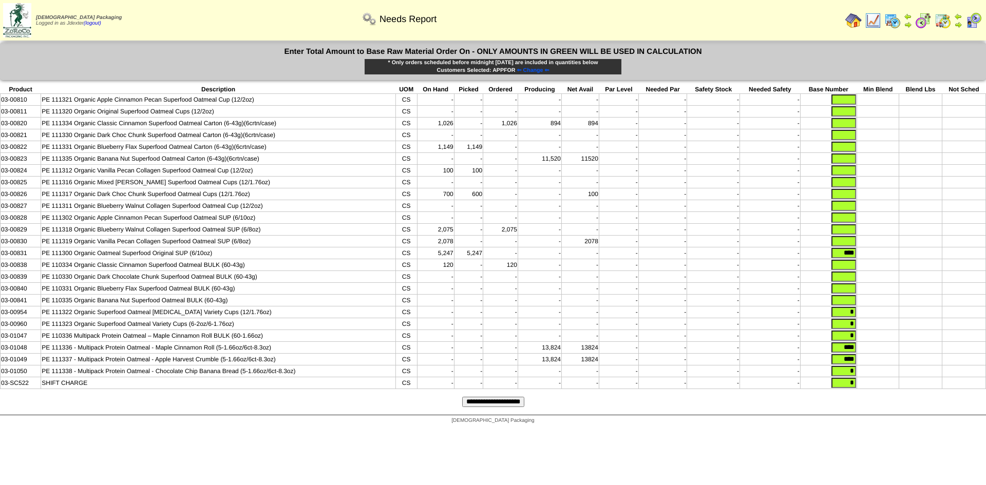
type input "*"
click at [847, 306] on input "text" at bounding box center [843, 300] width 25 height 10
type input "*"
click at [849, 294] on input "text" at bounding box center [843, 288] width 25 height 10
type input "*"
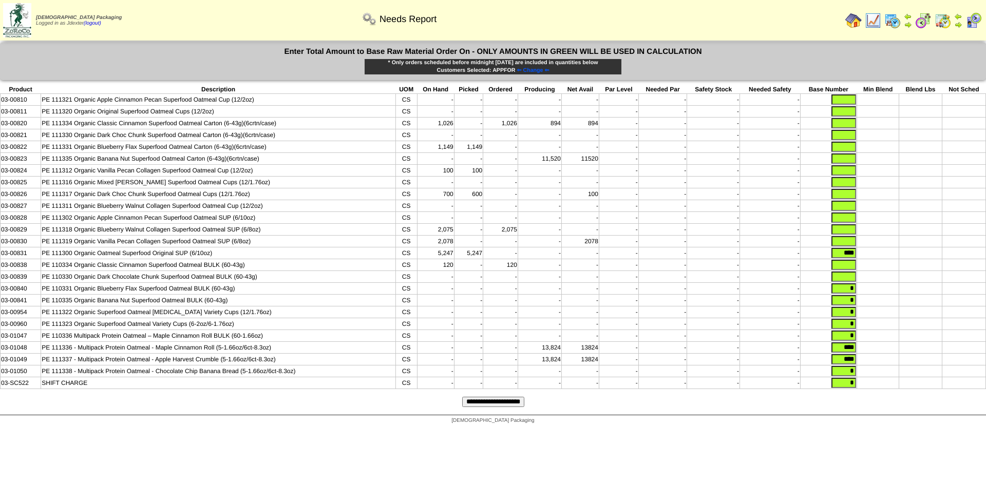
click at [852, 281] on input "text" at bounding box center [843, 277] width 25 height 10
type input "*"
click at [850, 259] on td "****" at bounding box center [828, 254] width 56 height 12
click at [850, 270] on input "text" at bounding box center [843, 265] width 25 height 10
type input "*"
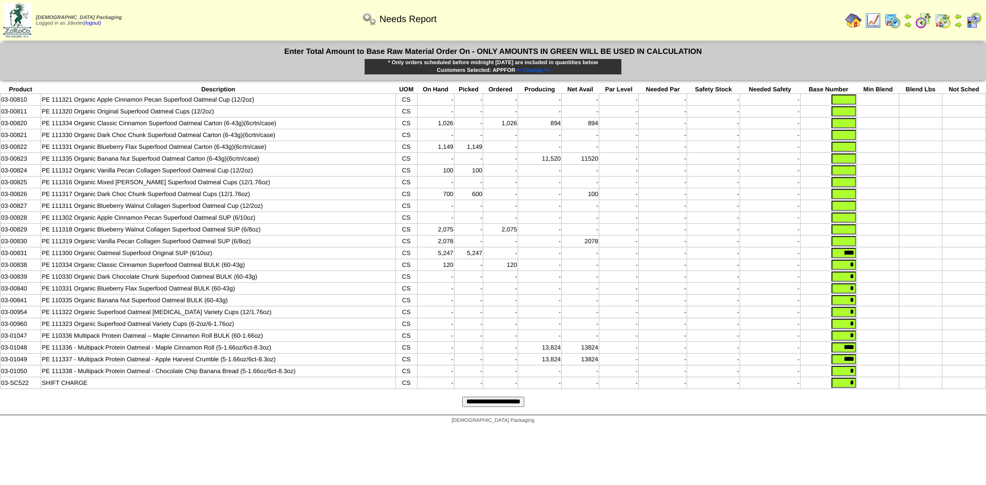
click at [848, 245] on input "text" at bounding box center [843, 241] width 25 height 10
type input "*"
click at [850, 235] on input "text" at bounding box center [843, 229] width 25 height 10
type input "*"
click at [849, 223] on input "text" at bounding box center [843, 218] width 25 height 10
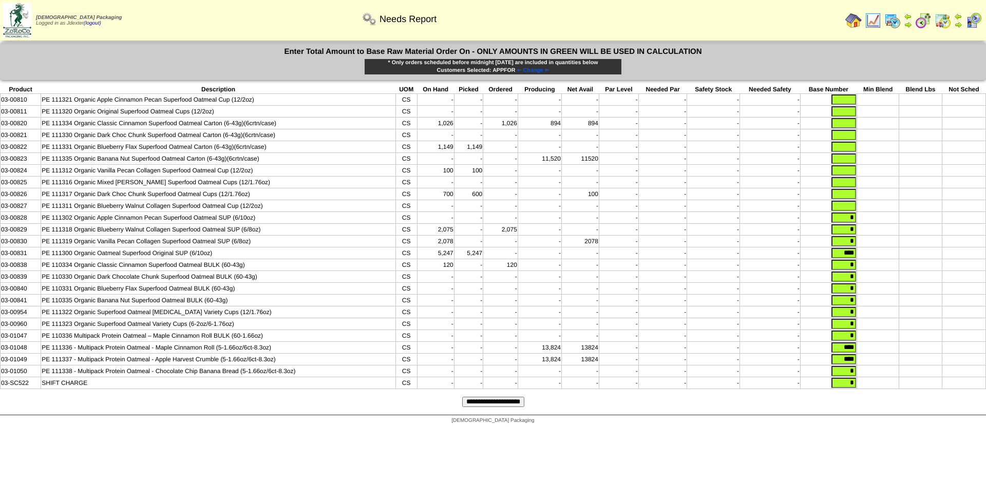
type input "*"
click at [848, 211] on input "text" at bounding box center [843, 206] width 25 height 10
type input "*"
click at [848, 196] on input "*" at bounding box center [843, 194] width 25 height 10
type input "*"
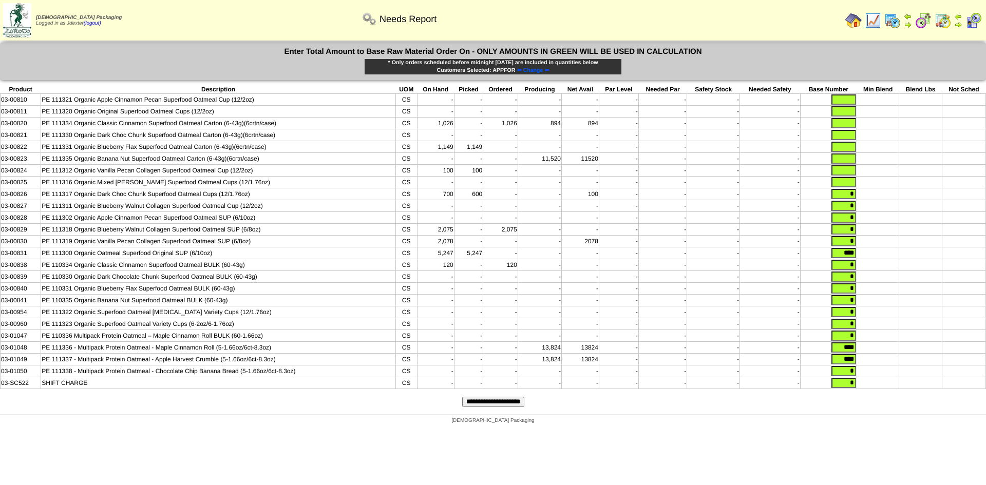
click at [850, 185] on input "text" at bounding box center [843, 182] width 25 height 10
type input "*"
click at [851, 172] on input "text" at bounding box center [843, 170] width 25 height 10
type input "*"
click at [852, 161] on input "*" at bounding box center [843, 159] width 25 height 10
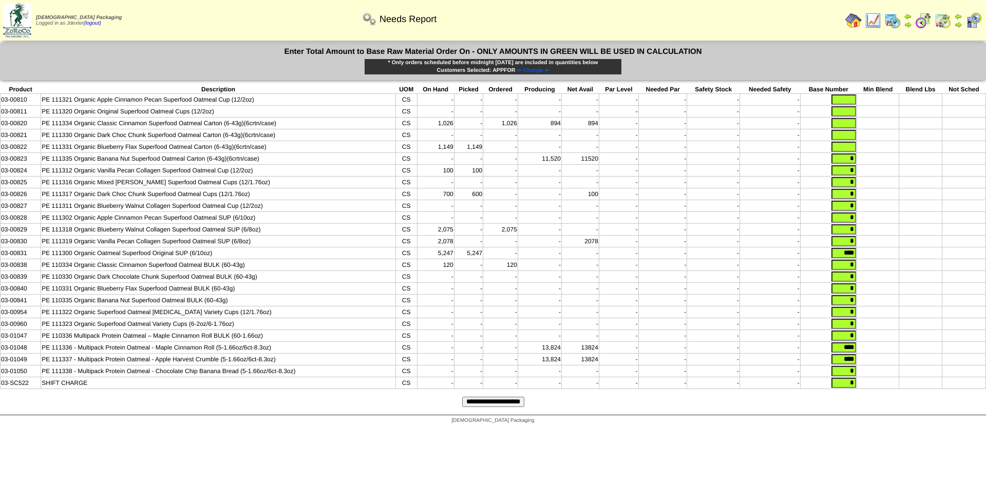
type input "*"
click at [849, 148] on input "text" at bounding box center [843, 147] width 25 height 10
type input "*"
click at [848, 135] on input "text" at bounding box center [843, 135] width 25 height 10
type input "*"
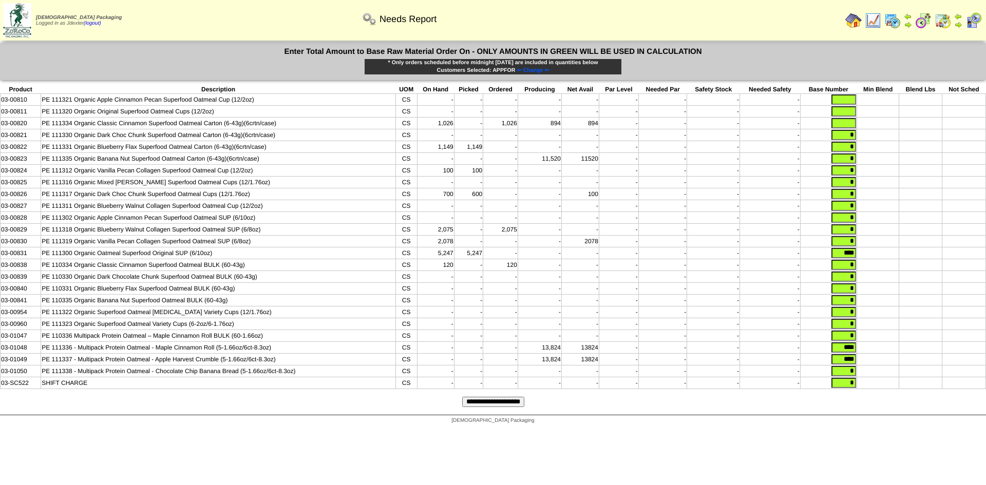
click at [849, 125] on input "text" at bounding box center [843, 123] width 25 height 10
type input "*"
click at [848, 112] on input "text" at bounding box center [843, 111] width 25 height 10
type input "*"
click at [848, 100] on input "text" at bounding box center [843, 99] width 25 height 10
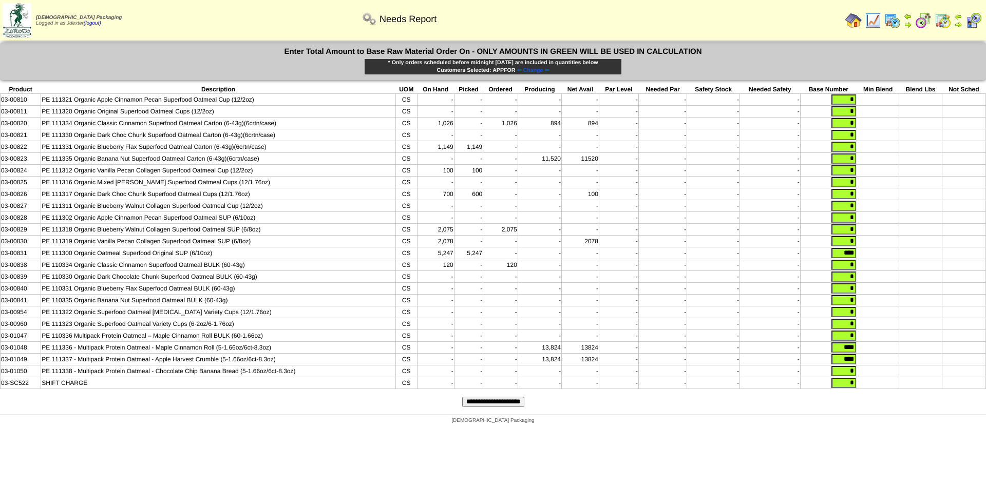
type input "*"
click at [819, 413] on form "Enter Total Amount to Base Raw Material Order On - ONLY AMOUNTS IN GREEN WILL B…" at bounding box center [493, 229] width 986 height 372
click at [508, 407] on input "**********" at bounding box center [493, 402] width 62 height 10
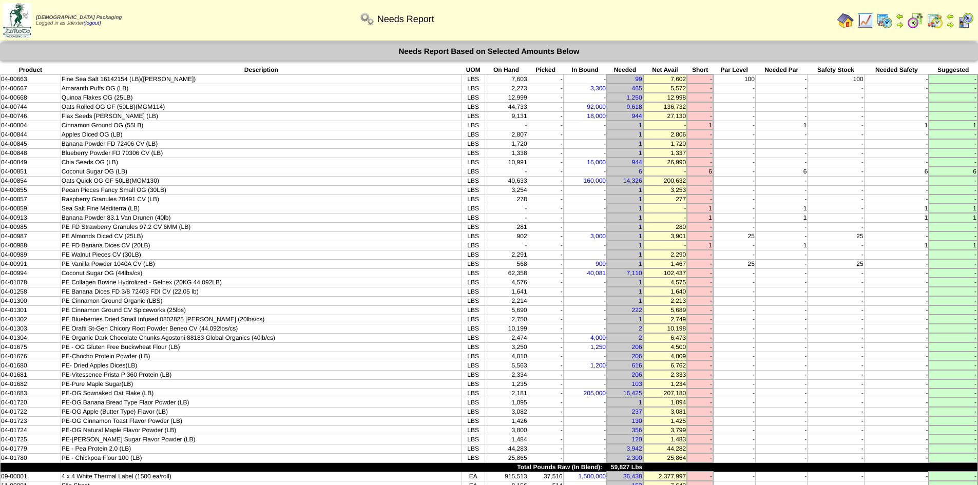
drag, startPoint x: 17, startPoint y: 68, endPoint x: 957, endPoint y: 445, distance: 1012.7
copy tbody "Product Description UOM On Hand Picked In Bound Needed Net Avail Short Par Leve…"
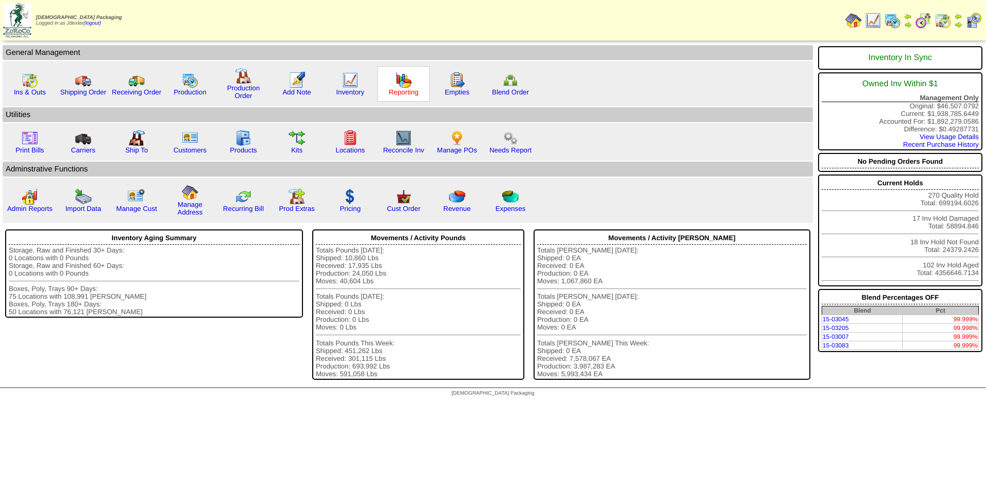
click at [400, 91] on link "Reporting" at bounding box center [404, 92] width 30 height 8
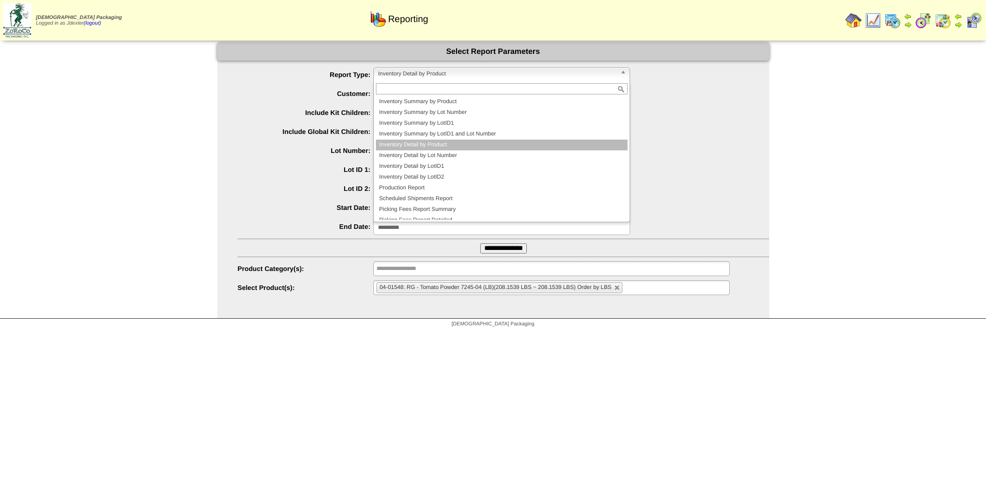
click at [442, 77] on span "Inventory Detail by Product" at bounding box center [497, 74] width 238 height 12
click at [445, 147] on li "Inventory Detail by Product" at bounding box center [502, 145] width 252 height 11
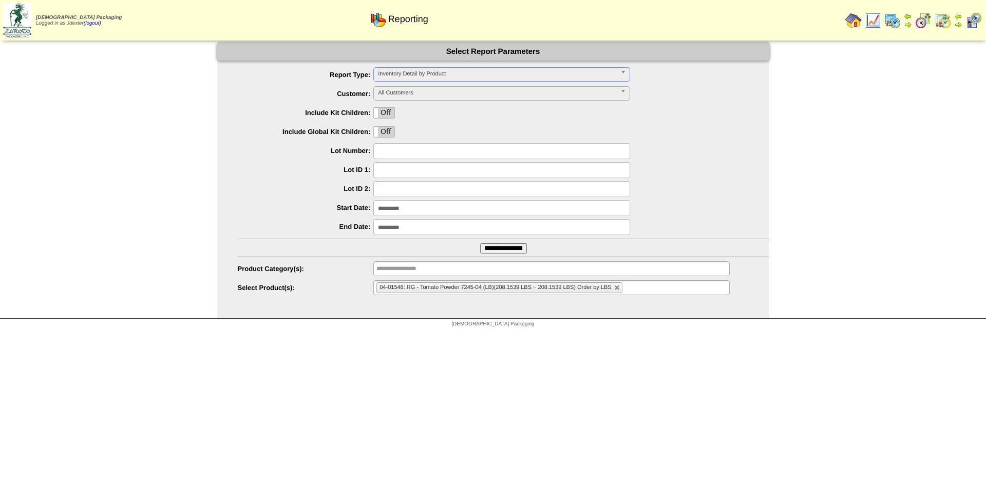
click at [413, 210] on input "**********" at bounding box center [501, 208] width 257 height 16
click at [441, 258] on link "1" at bounding box center [440, 259] width 19 height 11
click at [619, 288] on link at bounding box center [617, 288] width 6 height 6
type input "**********"
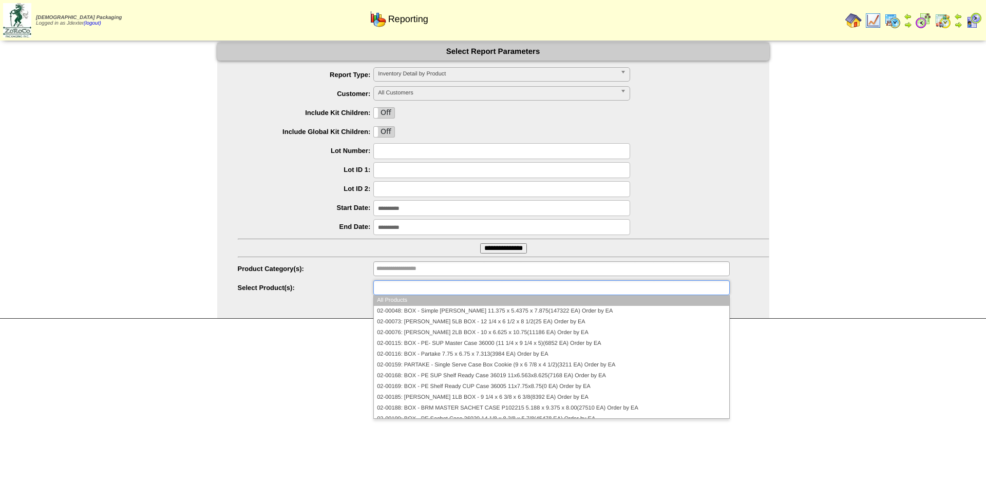
click at [617, 288] on ul at bounding box center [551, 287] width 356 height 15
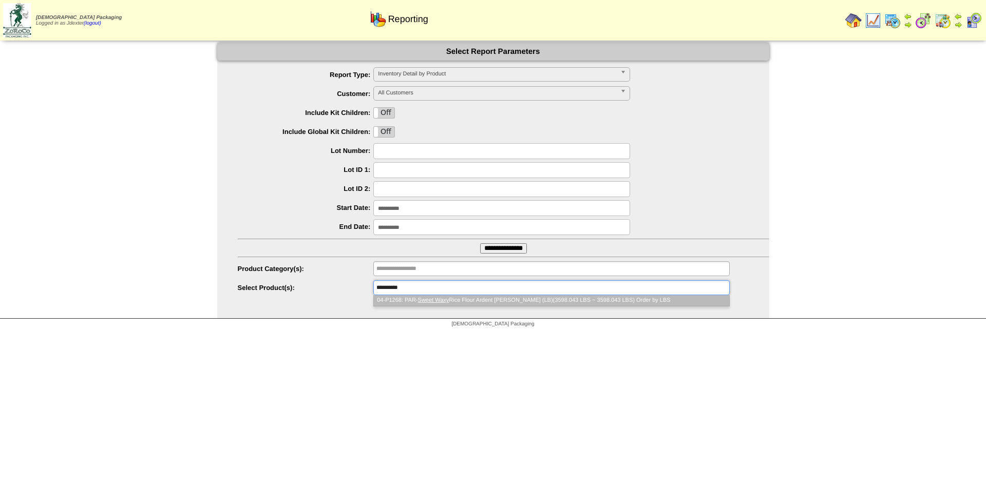
type input "**********"
click at [468, 302] on li "04-P1268: PAR- Sweet Waxy Rice Flour Ardent Mills (LB)(3598.043 LBS ~ 3598.043 …" at bounding box center [551, 300] width 355 height 11
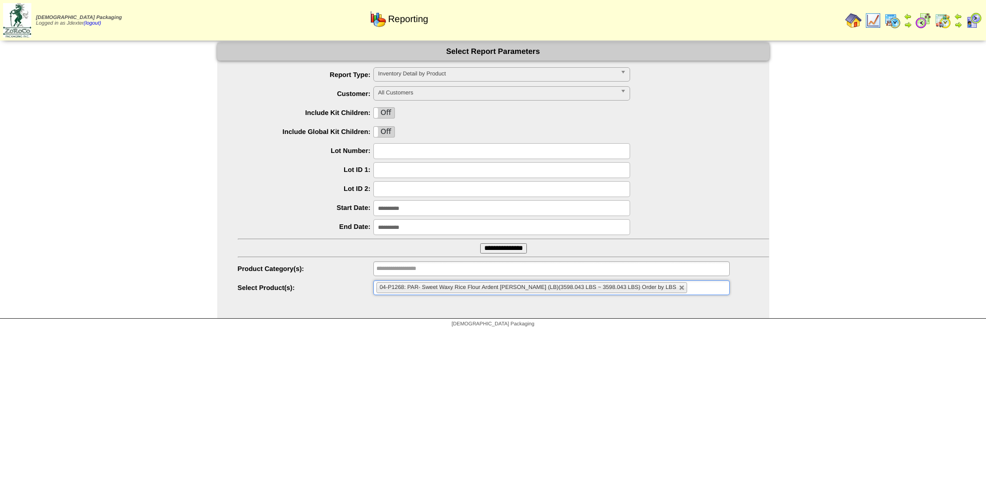
click at [518, 253] on input "**********" at bounding box center [503, 248] width 47 height 10
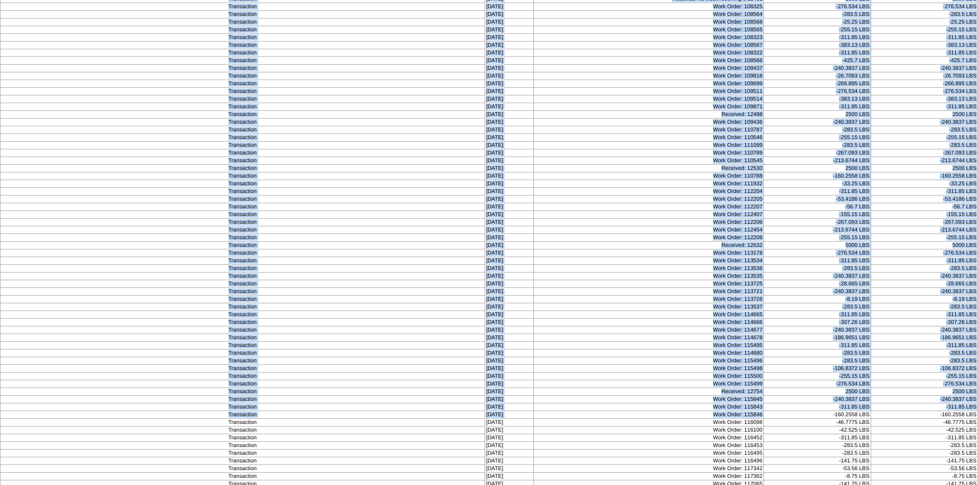
scroll to position [327, 0]
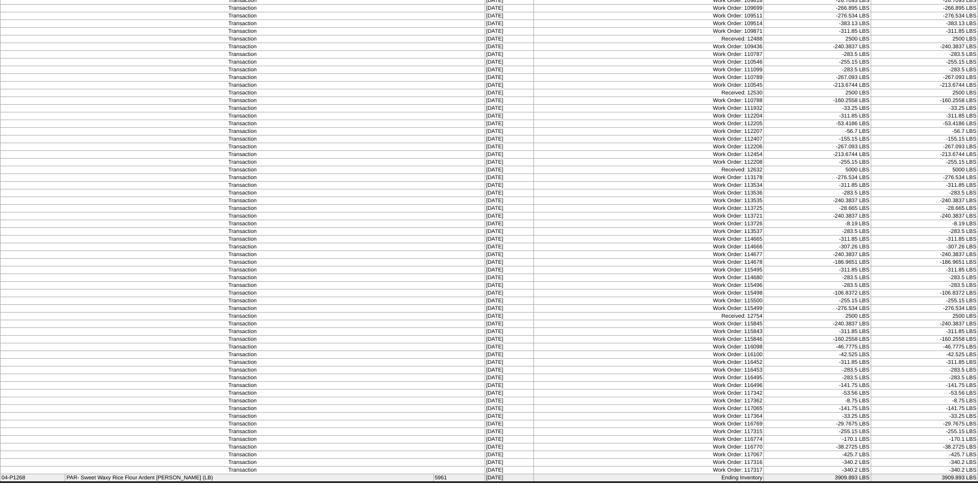
drag, startPoint x: 21, startPoint y: 39, endPoint x: 993, endPoint y: 466, distance: 1061.6
click at [978, 466] on html "Inventory Detail Report for ACH Food Companies, Inc. Printed on [DATE] 7:27pm -…" at bounding box center [489, 79] width 978 height 813
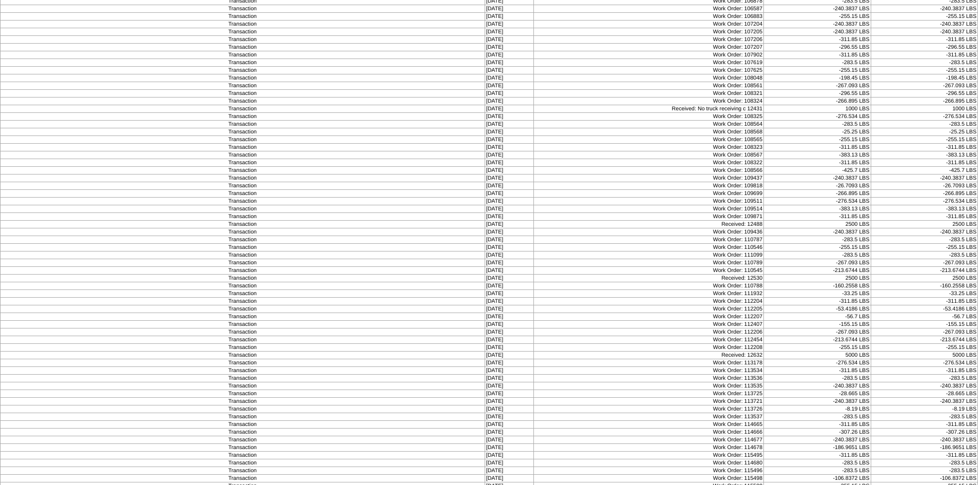
scroll to position [0, 0]
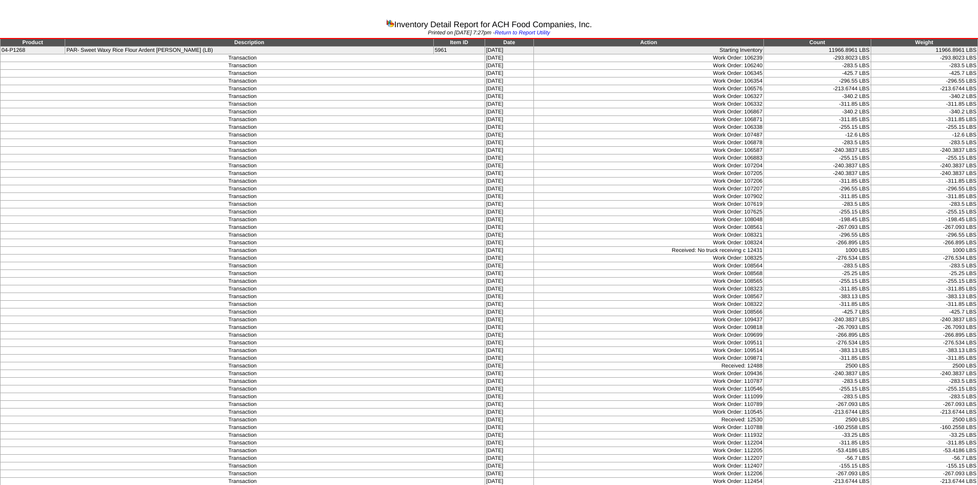
copy table
